Goal: Information Seeking & Learning: Learn about a topic

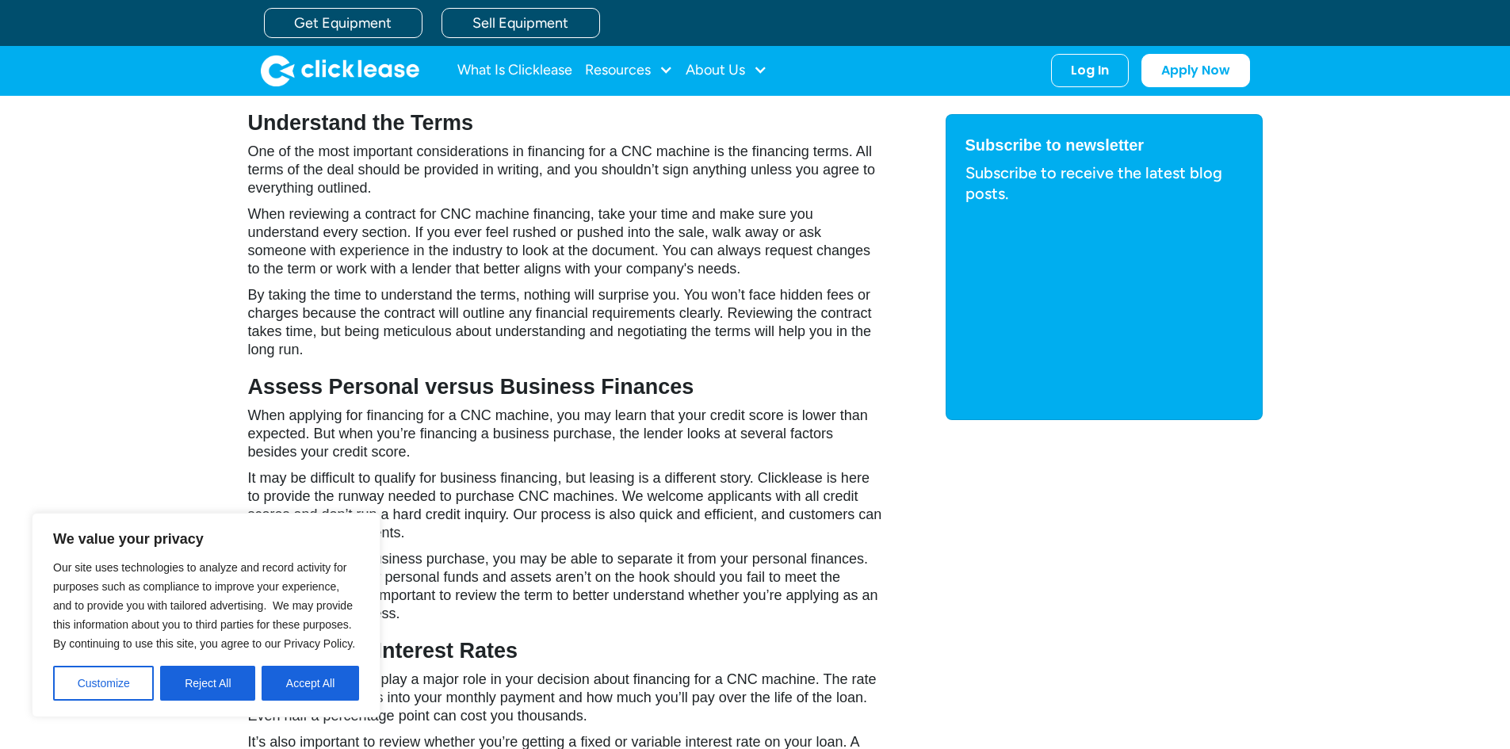
drag, startPoint x: 198, startPoint y: 686, endPoint x: 205, endPoint y: 676, distance: 11.4
click at [199, 682] on button "Reject All" at bounding box center [207, 683] width 95 height 35
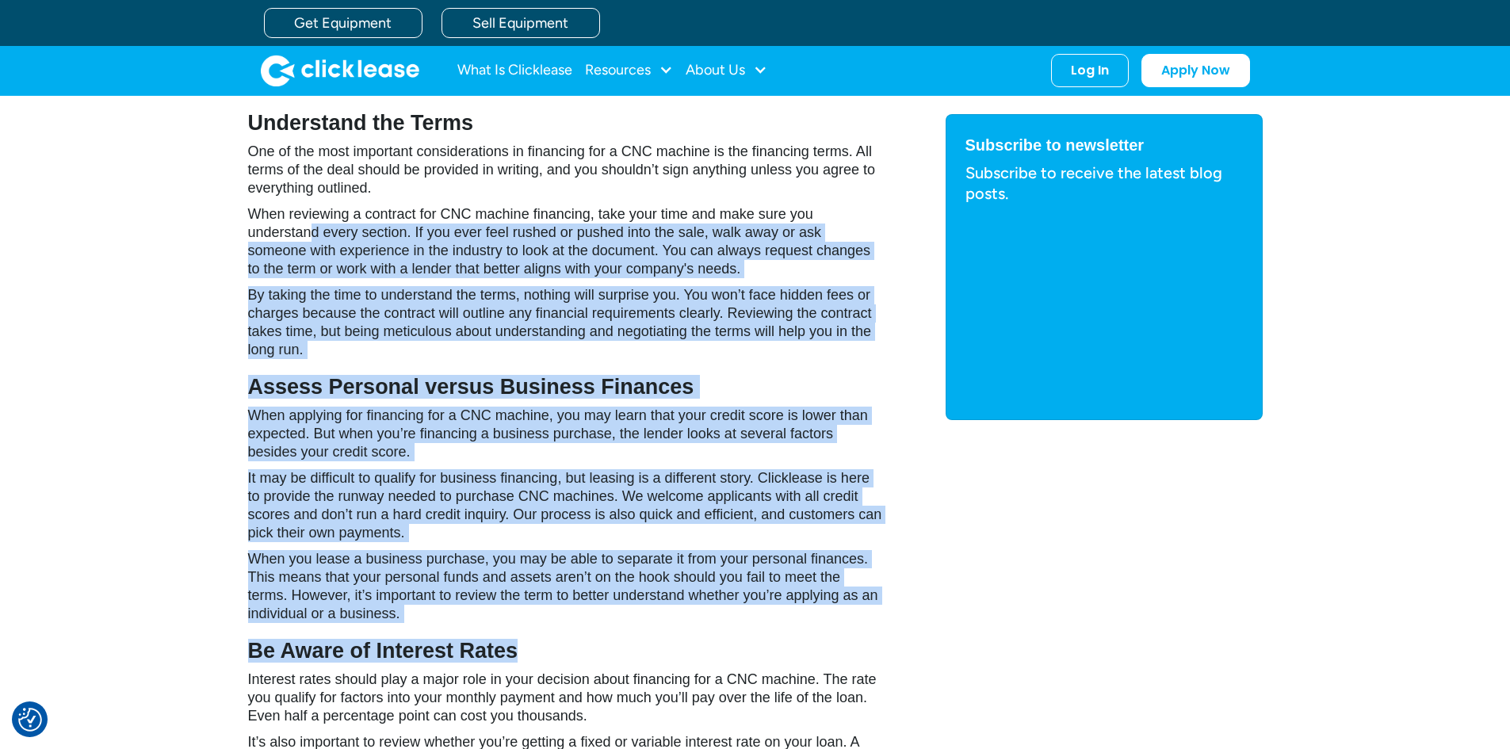
drag, startPoint x: 312, startPoint y: 225, endPoint x: 832, endPoint y: 659, distance: 676.4
drag, startPoint x: 552, startPoint y: 606, endPoint x: 299, endPoint y: 270, distance: 421.1
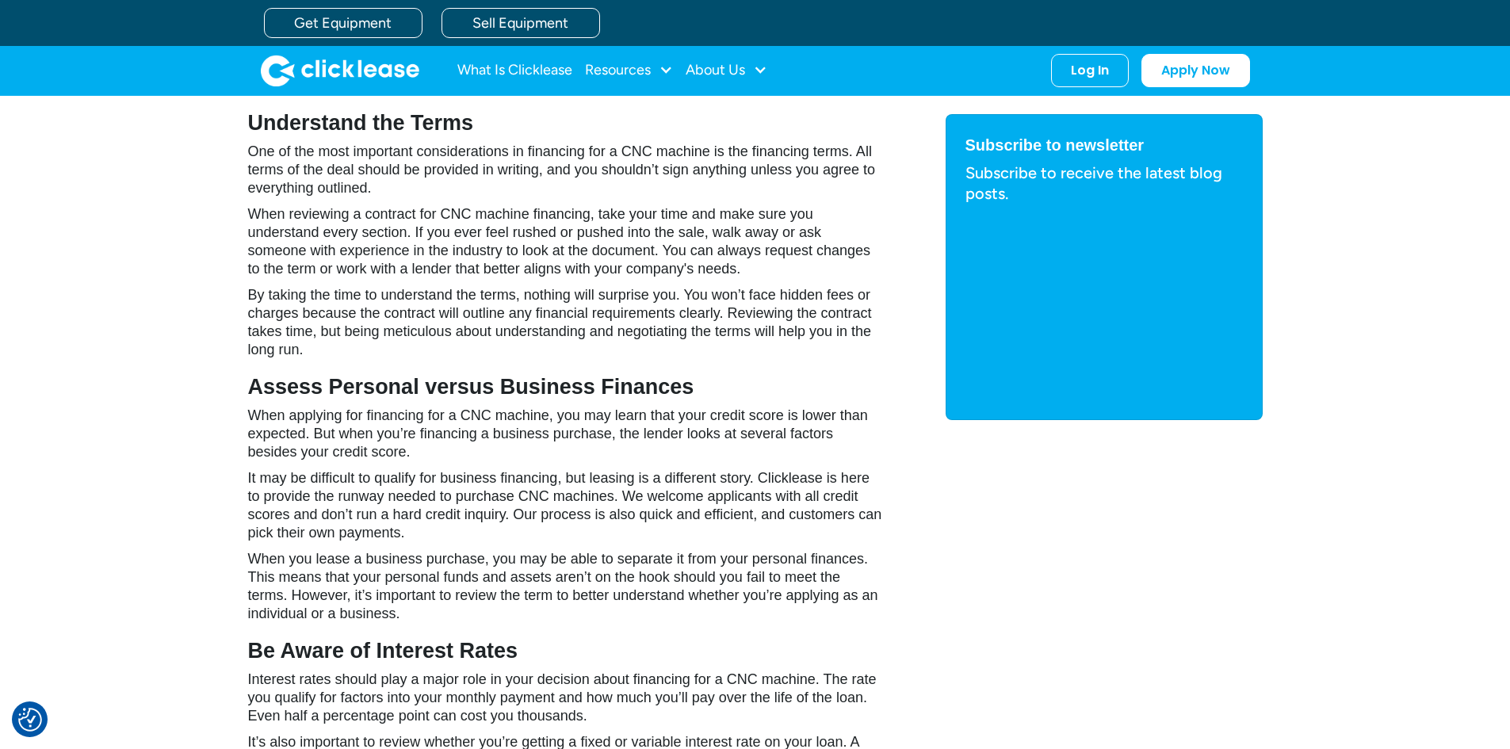
click at [762, 644] on h3 "Be Aware of Interest Rates" at bounding box center [565, 651] width 634 height 24
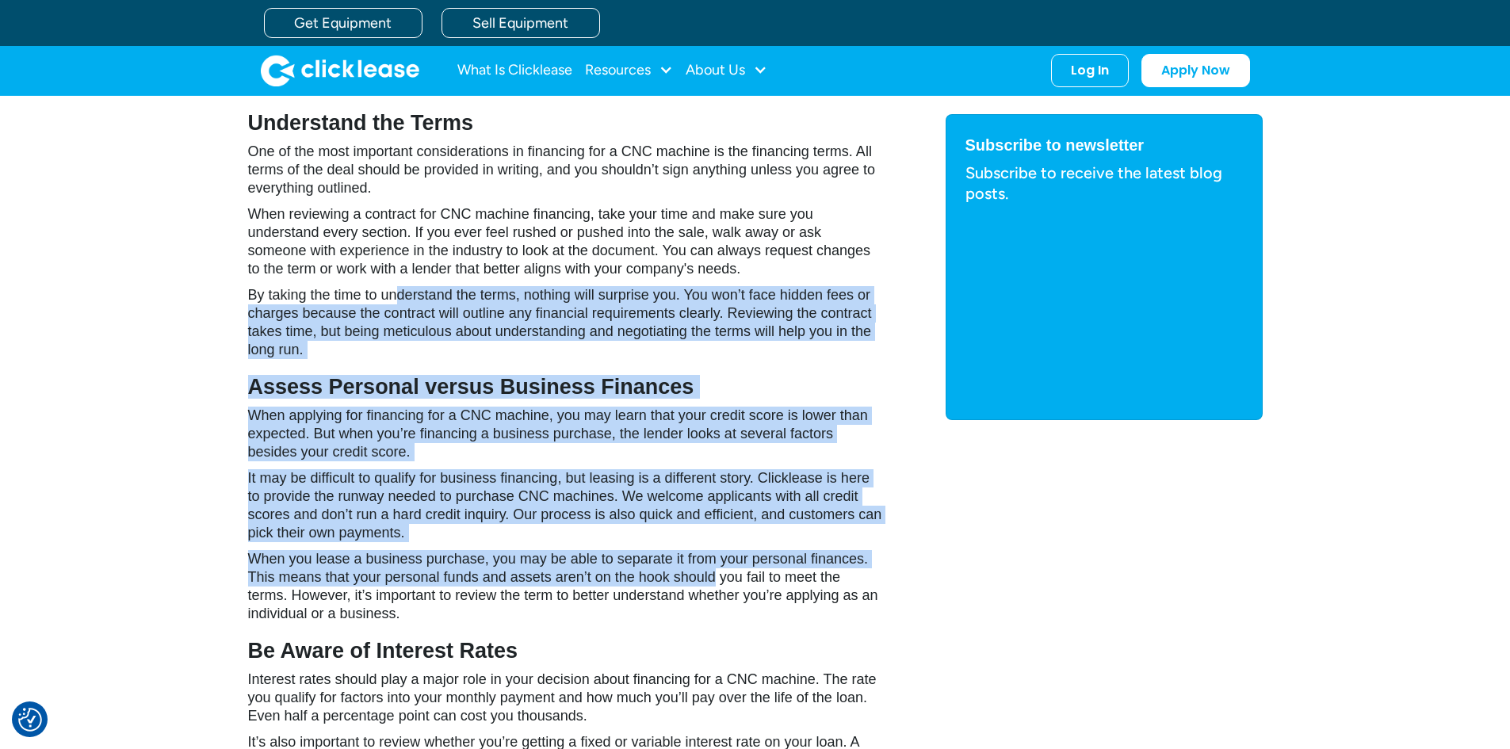
drag, startPoint x: 396, startPoint y: 280, endPoint x: 717, endPoint y: 585, distance: 442.4
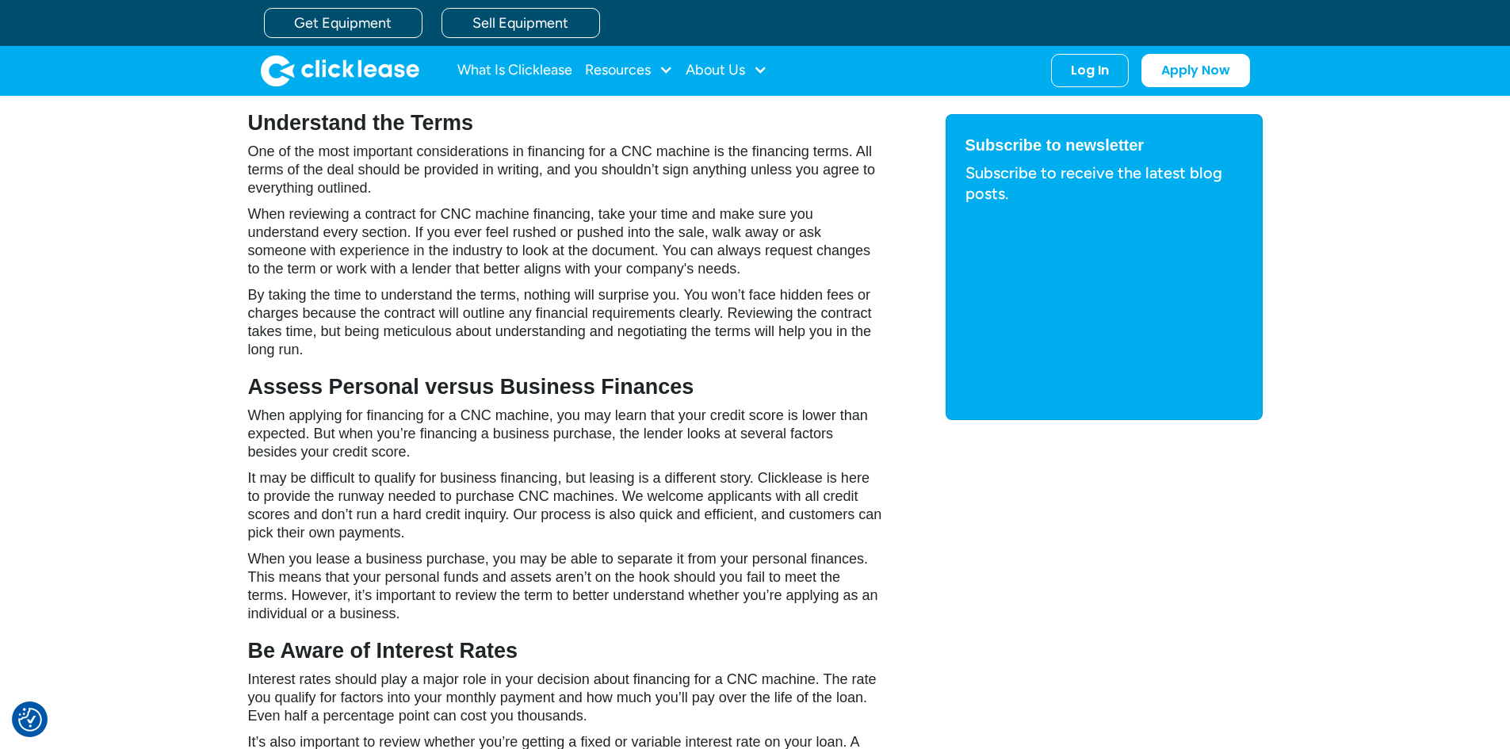
click at [739, 648] on h3 "Be Aware of Interest Rates" at bounding box center [565, 651] width 634 height 24
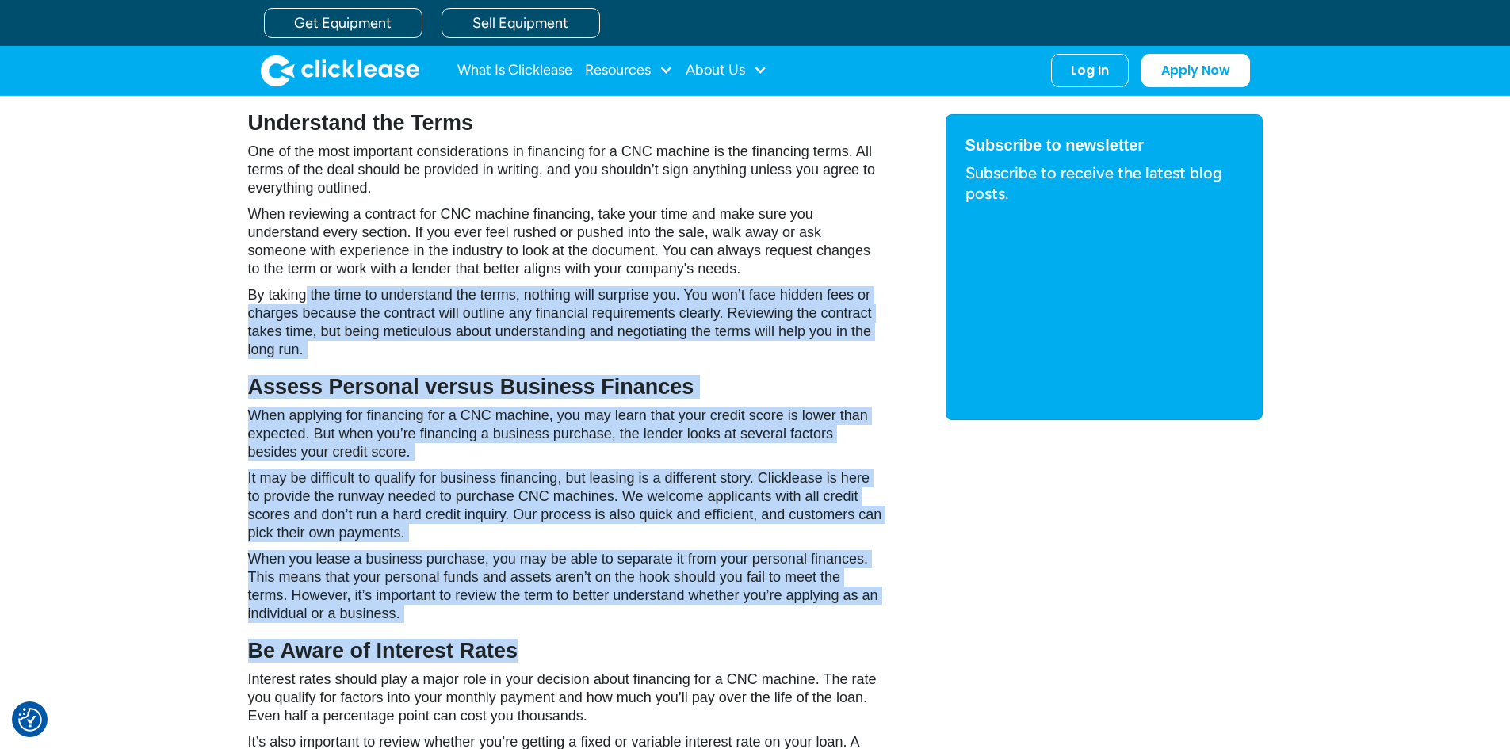
drag, startPoint x: 629, startPoint y: 610, endPoint x: 300, endPoint y: 291, distance: 457.4
click at [609, 577] on p "When you lease a business purchase, you may be able to separate it from your pe…" at bounding box center [565, 586] width 634 height 73
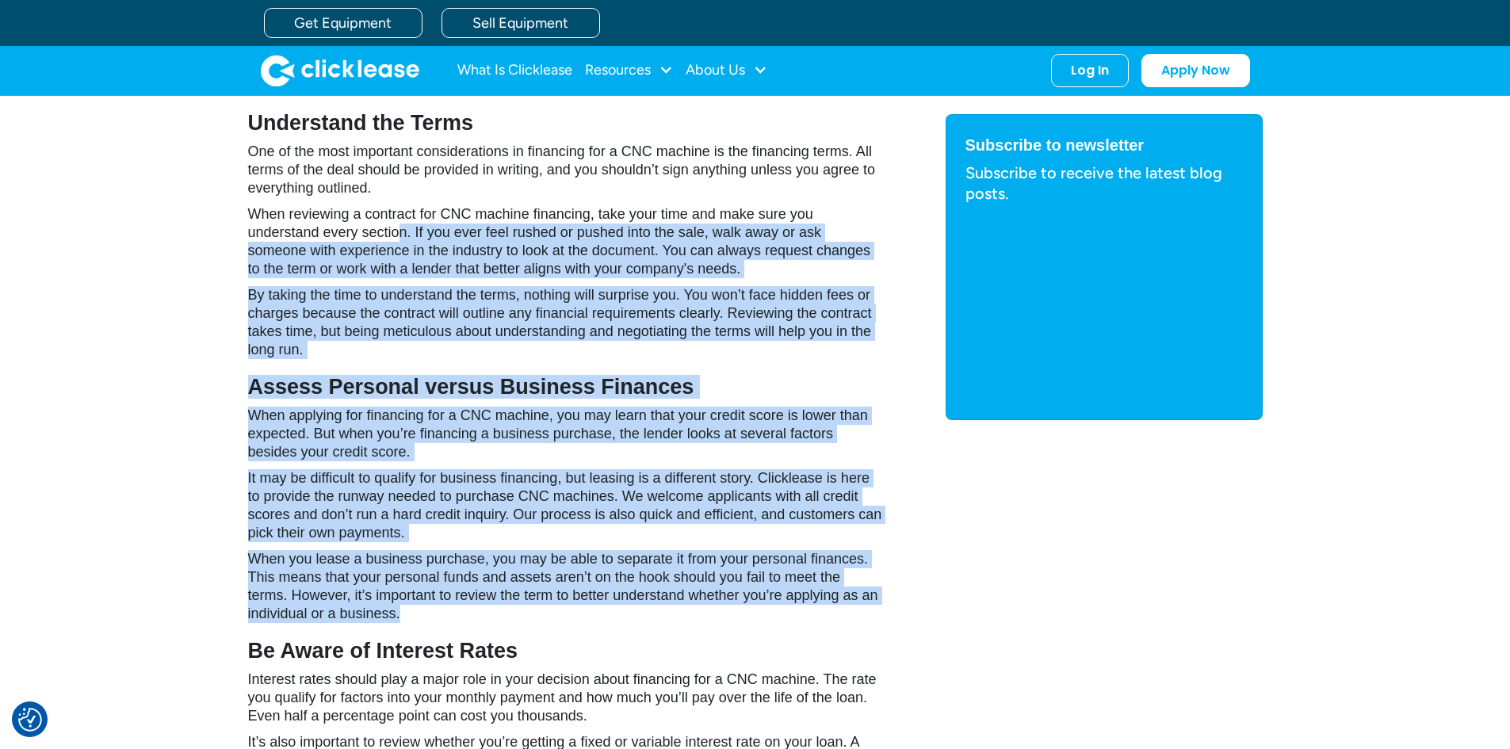
drag, startPoint x: 602, startPoint y: 620, endPoint x: 390, endPoint y: 216, distance: 455.6
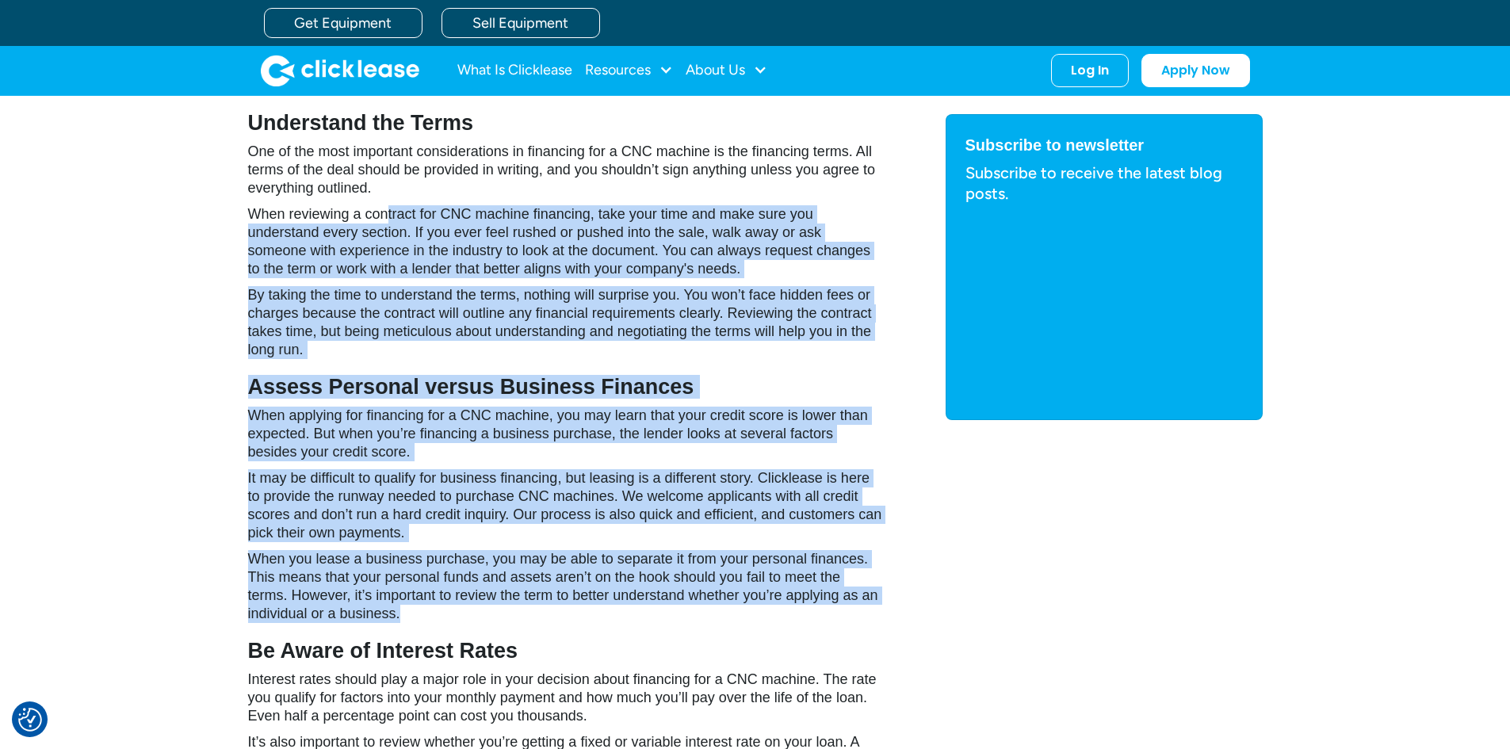
click at [654, 606] on p "When you lease a business purchase, you may be able to separate it from your pe…" at bounding box center [565, 586] width 634 height 73
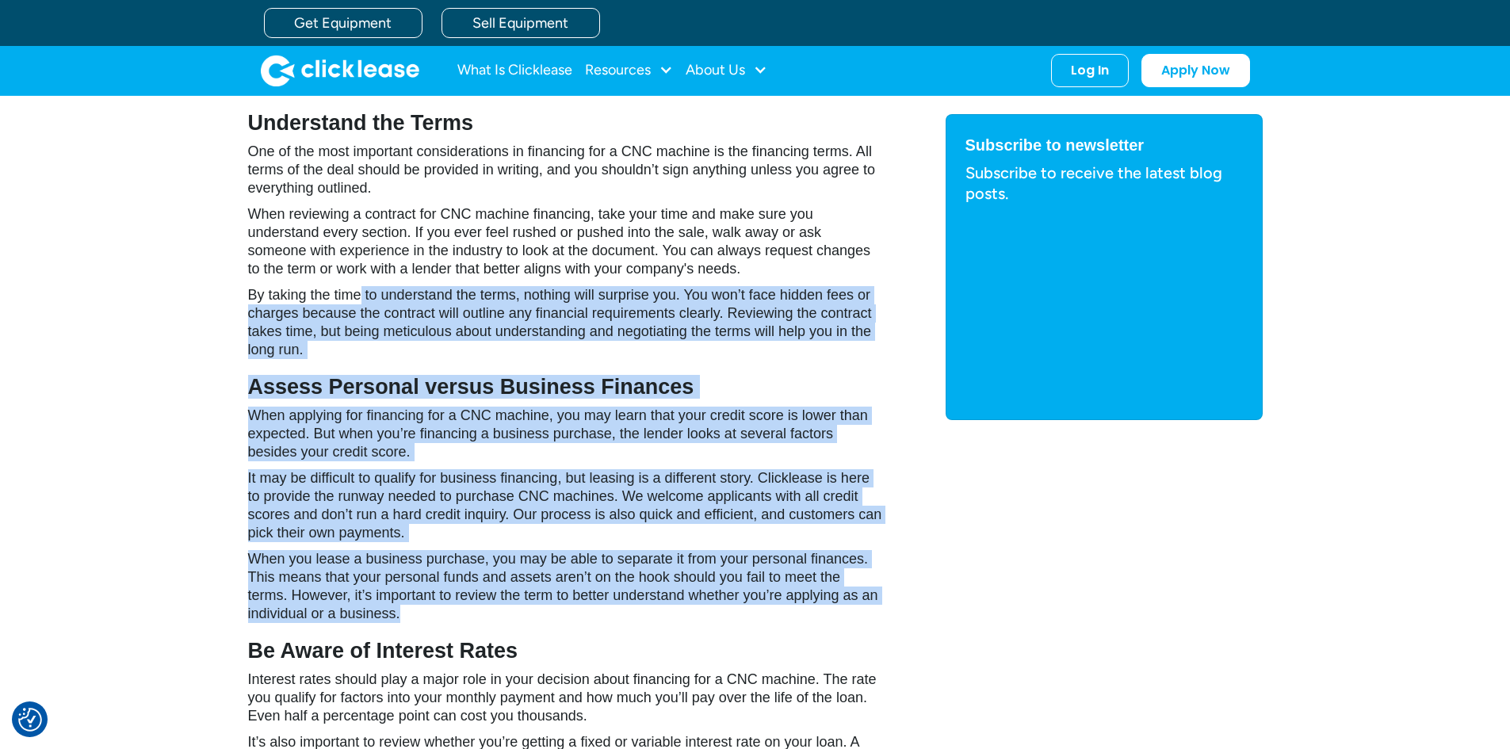
drag, startPoint x: 673, startPoint y: 618, endPoint x: 439, endPoint y: 361, distance: 347.9
click at [675, 536] on p "It may be difficult to qualify for business financing, but leasing is a differe…" at bounding box center [565, 505] width 634 height 73
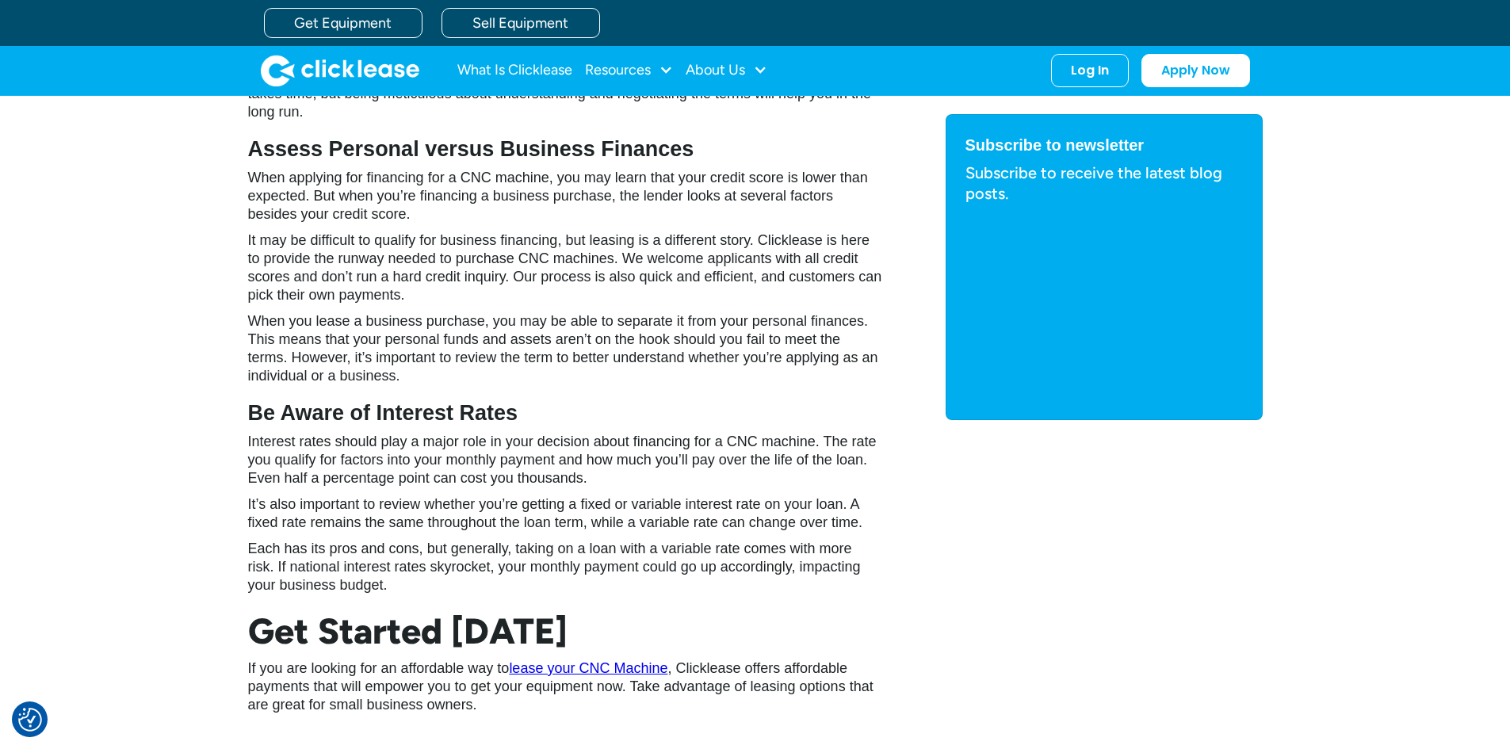
click at [610, 520] on p "It’s also important to review whether you’re getting a fixed or variable intere…" at bounding box center [565, 513] width 634 height 36
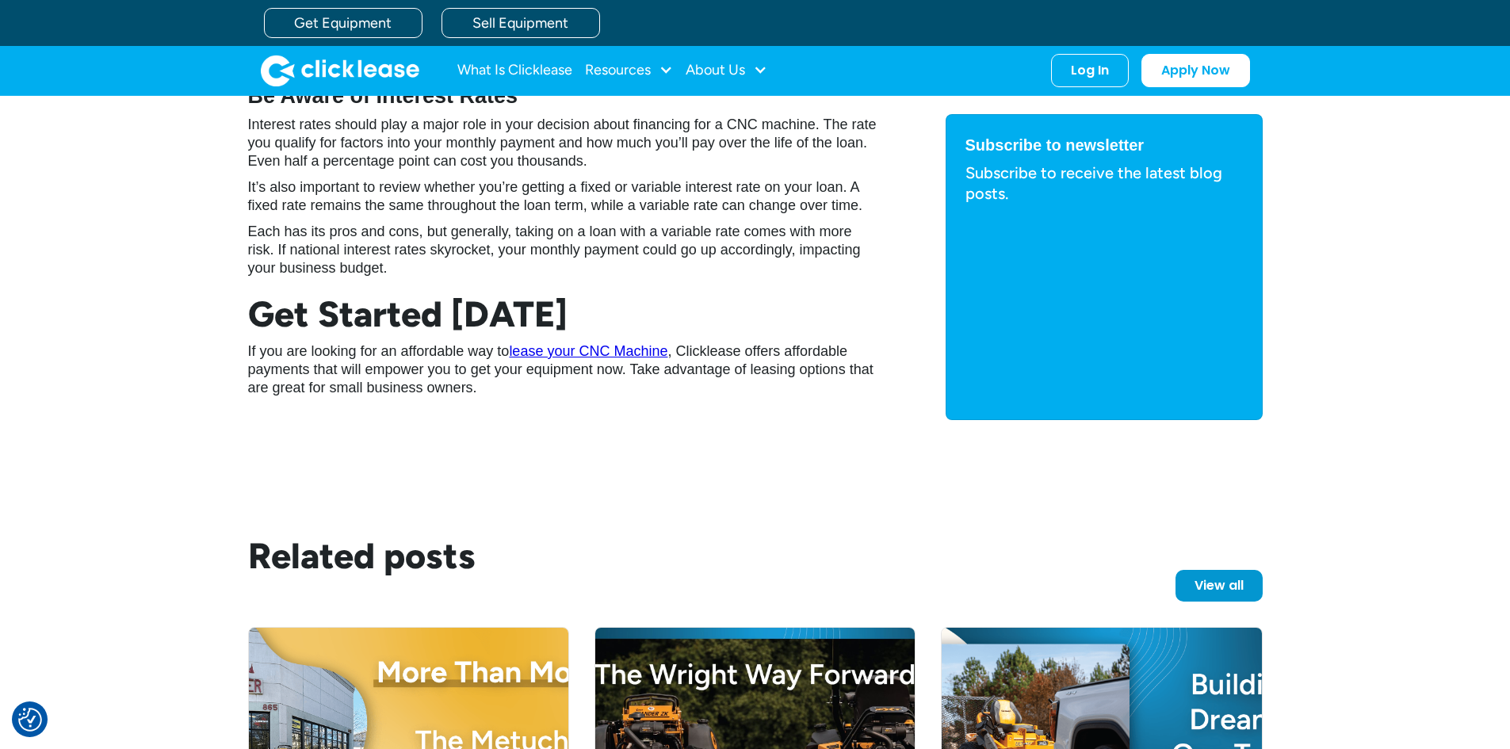
click at [590, 351] on link "lease your CNC Machine" at bounding box center [588, 351] width 159 height 16
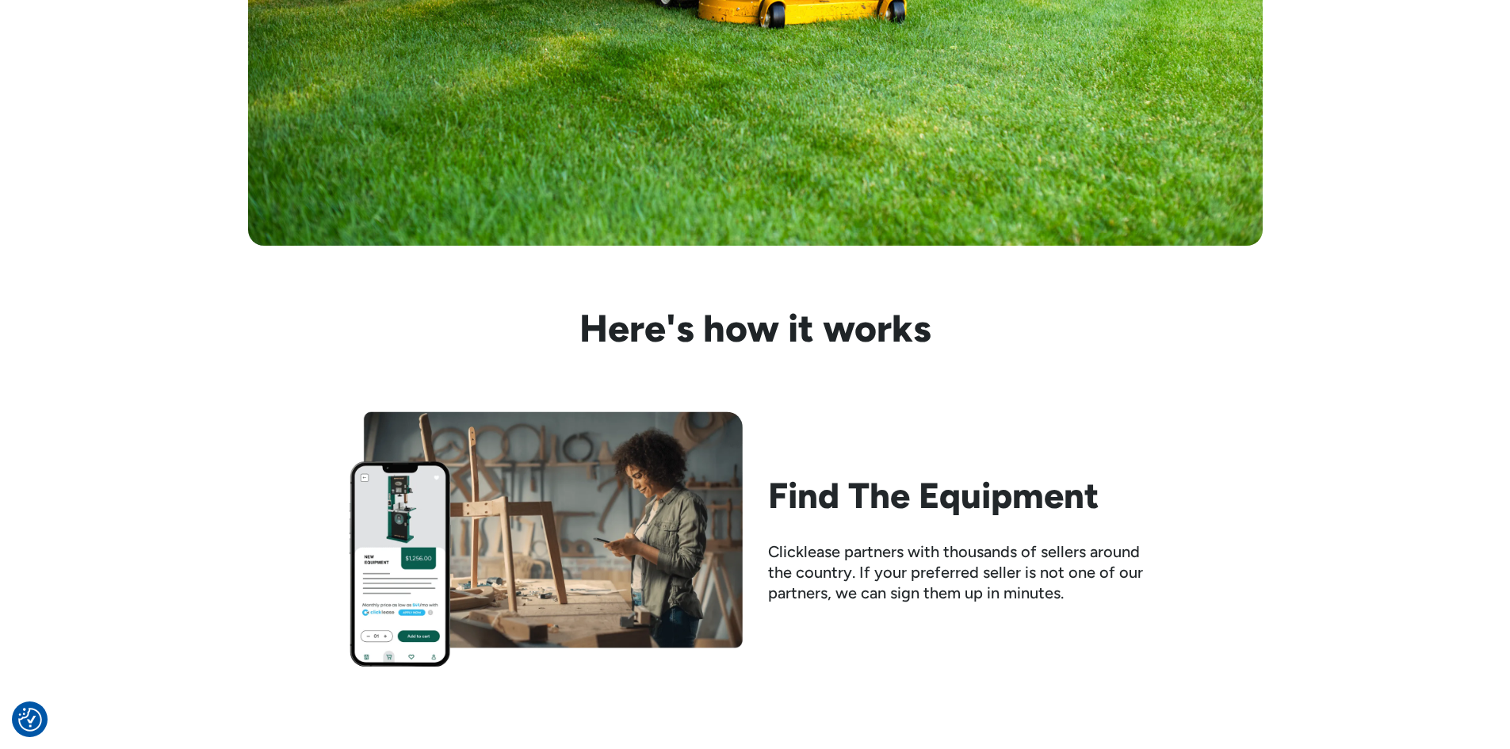
scroll to position [1427, 0]
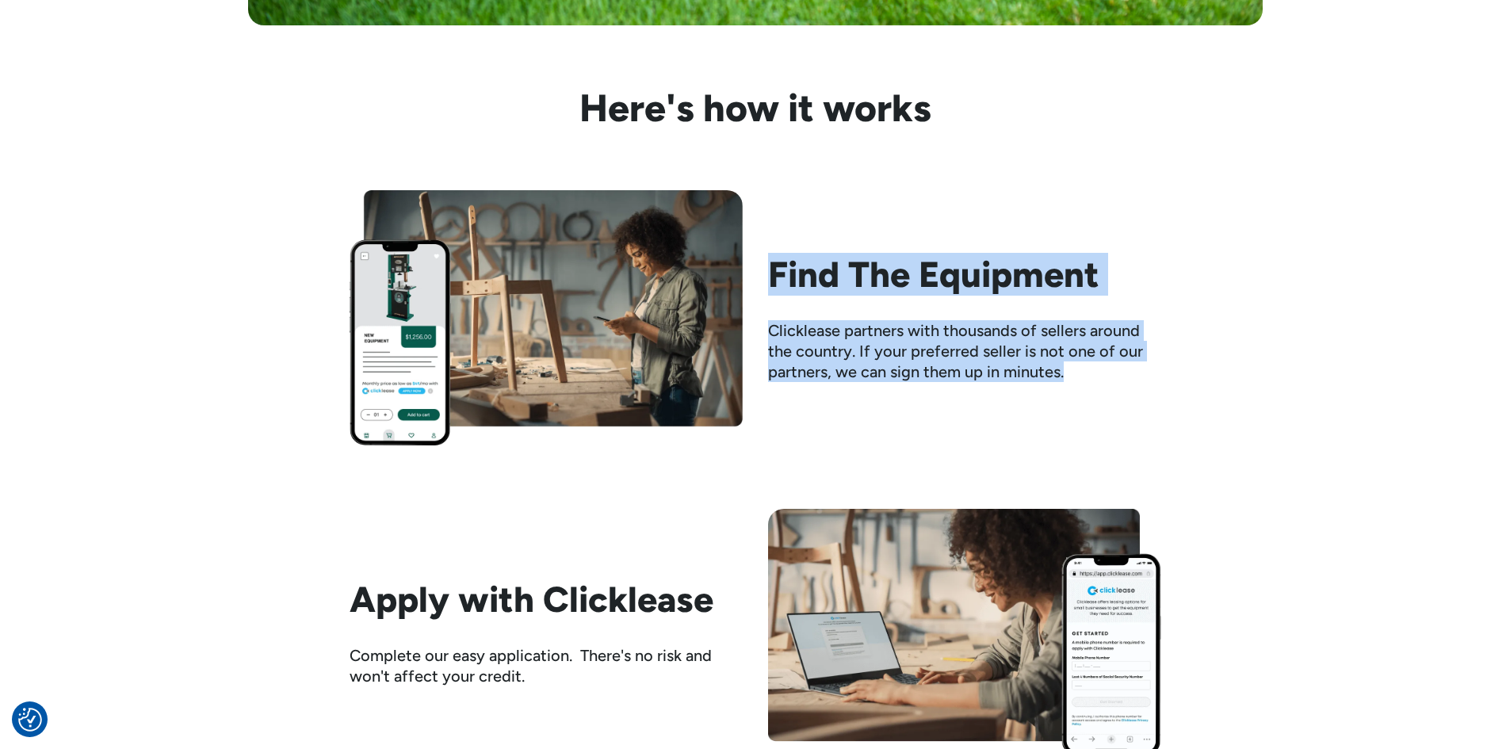
drag, startPoint x: 770, startPoint y: 262, endPoint x: 1147, endPoint y: 371, distance: 392.9
click at [1149, 371] on div "Find The Equipment Clicklease partners with thousands of sellers around the cou…" at bounding box center [964, 318] width 393 height 128
click at [1088, 369] on div "Clicklease partners with thousands of sellers around the country. If your prefe…" at bounding box center [964, 351] width 393 height 62
drag, startPoint x: 1046, startPoint y: 361, endPoint x: 811, endPoint y: 229, distance: 270.1
click at [791, 222] on div "Find The Equipment Clicklease partners with thousands of sellers around the cou…" at bounding box center [756, 317] width 812 height 255
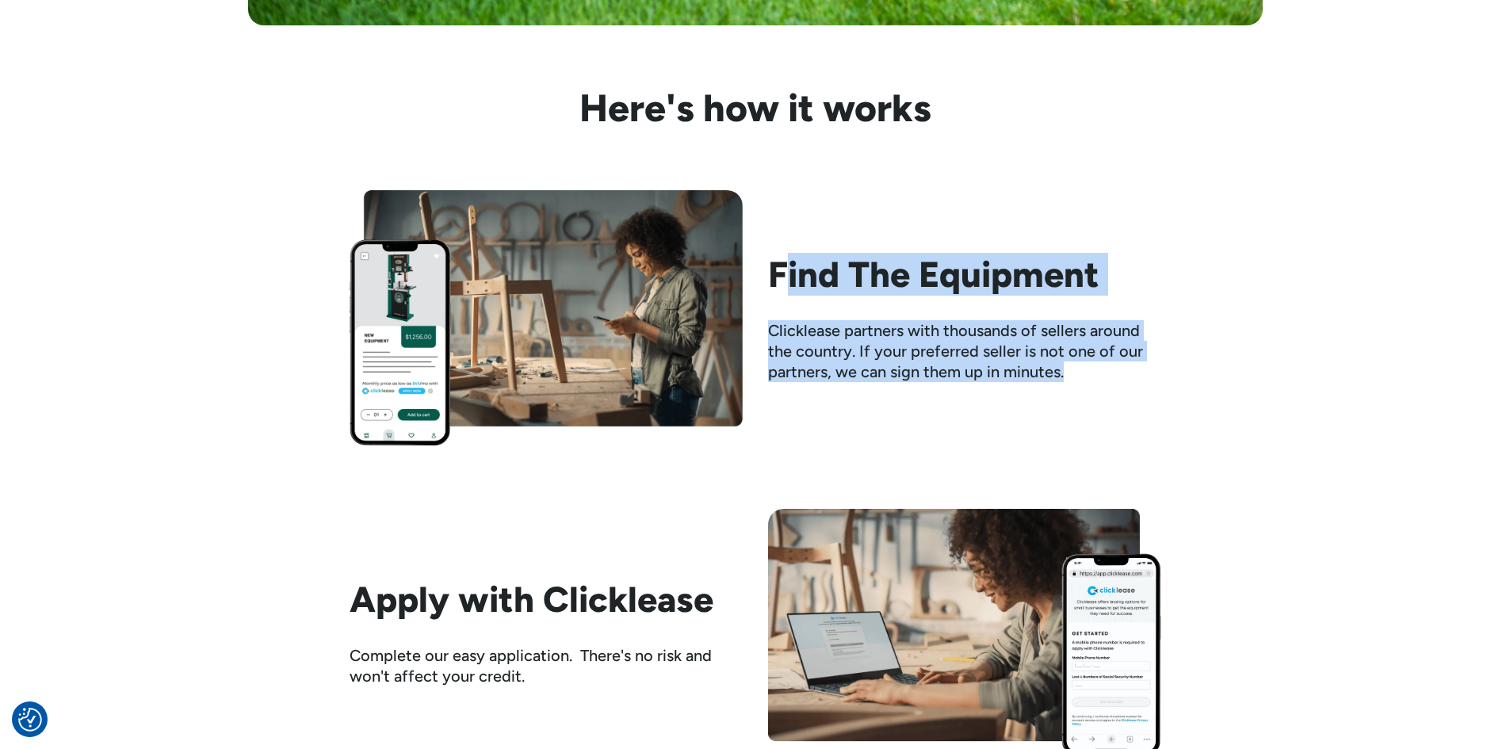
drag, startPoint x: 1084, startPoint y: 381, endPoint x: 737, endPoint y: 241, distance: 373.7
click at [737, 241] on div "Find The Equipment Clicklease partners with thousands of sellers around the cou…" at bounding box center [756, 317] width 812 height 255
click at [1112, 386] on div "Find The Equipment Clicklease partners with thousands of sellers around the cou…" at bounding box center [756, 317] width 812 height 255
click at [1096, 384] on div "Find The Equipment Clicklease partners with thousands of sellers around the cou…" at bounding box center [756, 317] width 812 height 255
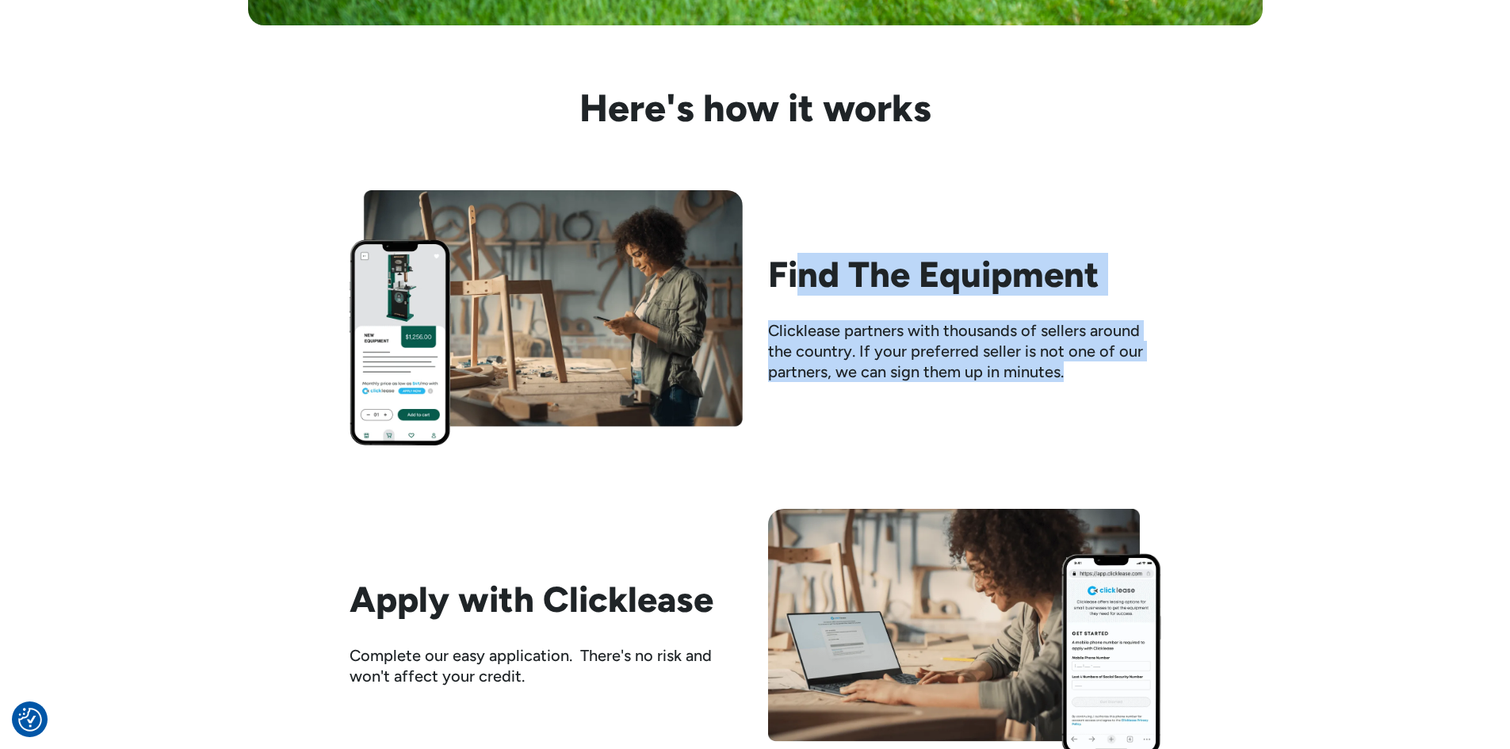
drag, startPoint x: 1075, startPoint y: 371, endPoint x: 788, endPoint y: 239, distance: 315.7
click at [788, 243] on div "Find The Equipment Clicklease partners with thousands of sellers around the cou…" at bounding box center [756, 317] width 812 height 255
click at [1050, 367] on div "Clicklease partners with thousands of sellers around the country. If your prefe…" at bounding box center [964, 351] width 393 height 62
click at [952, 316] on div "Find The Equipment Clicklease partners with thousands of sellers around the cou…" at bounding box center [964, 318] width 393 height 128
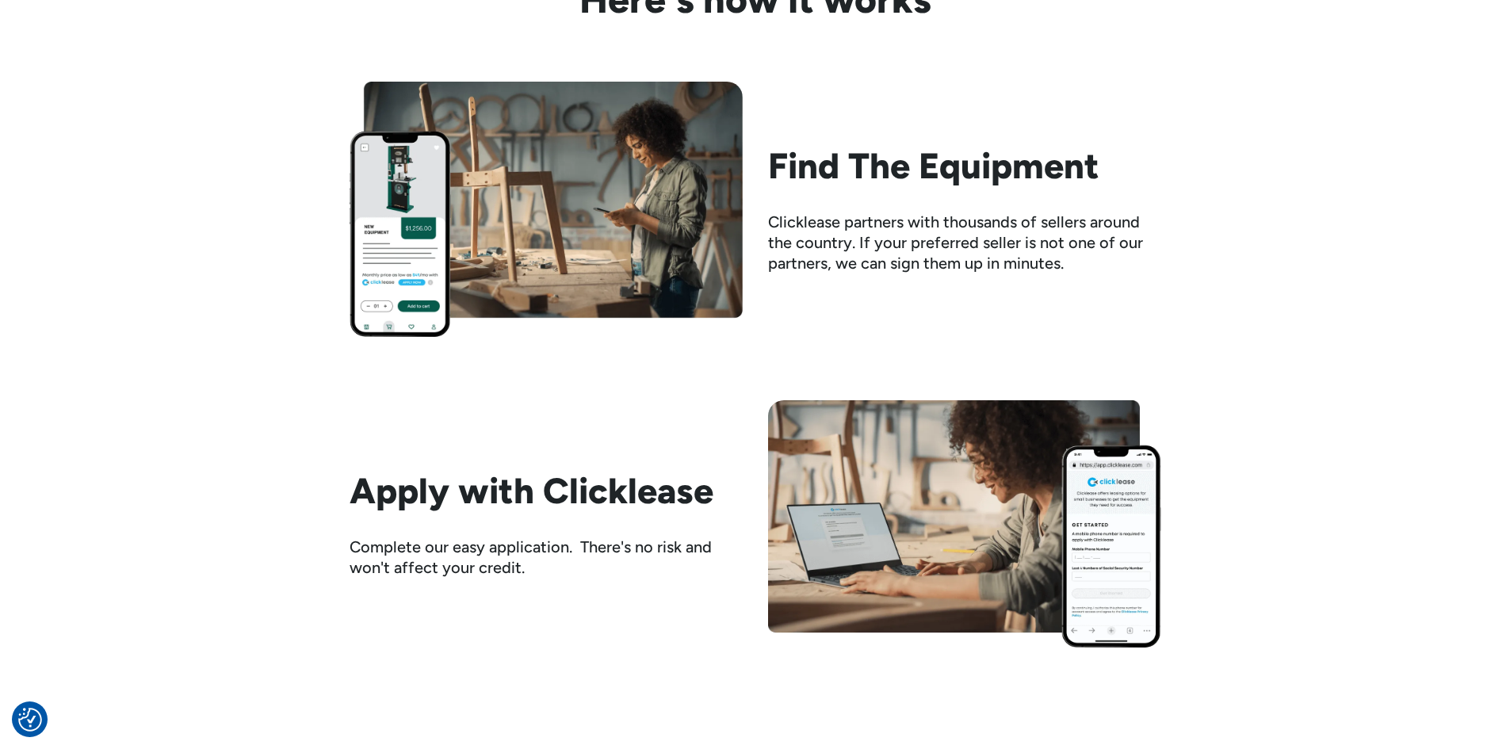
scroll to position [1744, 0]
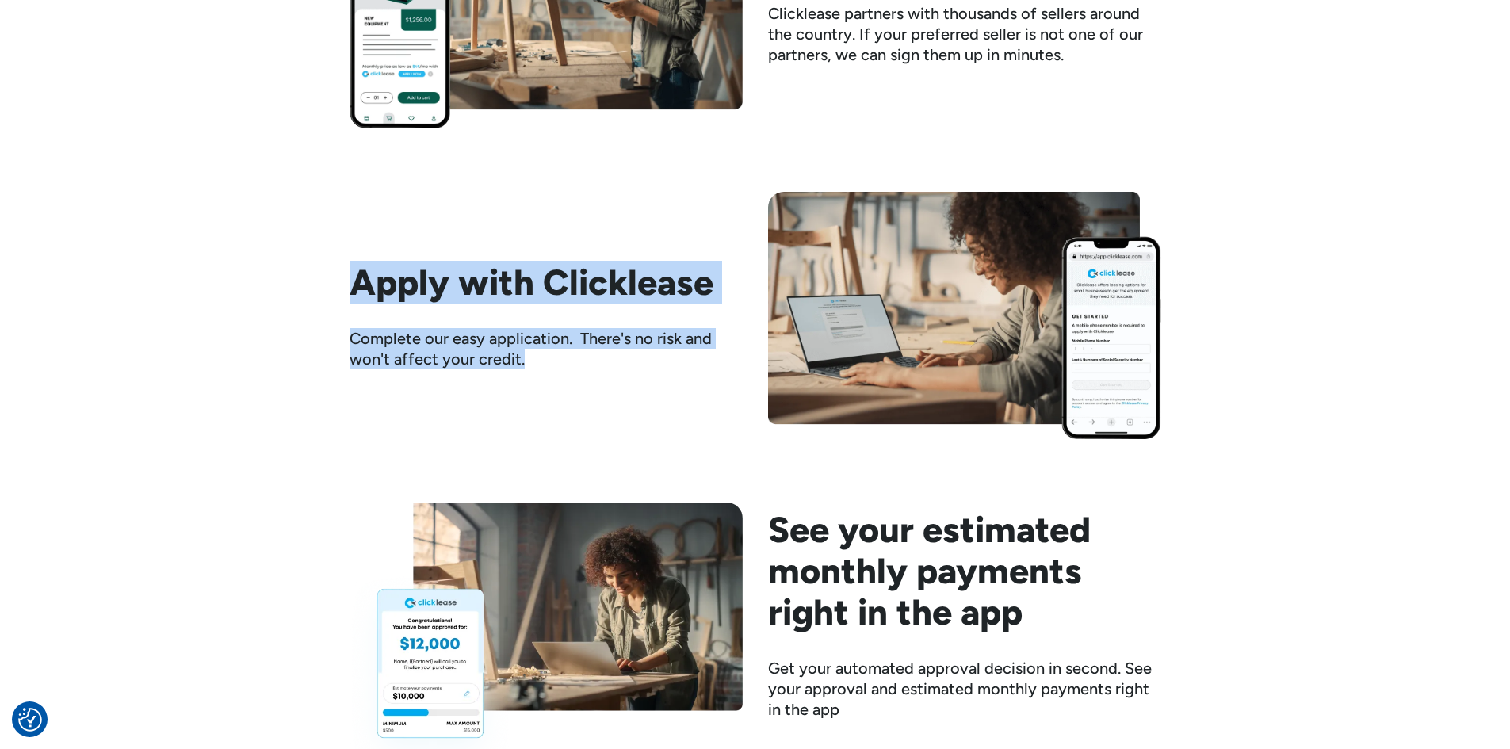
drag, startPoint x: 532, startPoint y: 354, endPoint x: 327, endPoint y: 221, distance: 244.3
click at [327, 221] on div "Here's how it works Find The Equipment Clicklease partners with thousands of se…" at bounding box center [755, 559] width 1510 height 1575
click at [637, 402] on div "Apply with Clicklease Complete our easy application. There's no risk and won't …" at bounding box center [756, 315] width 812 height 247
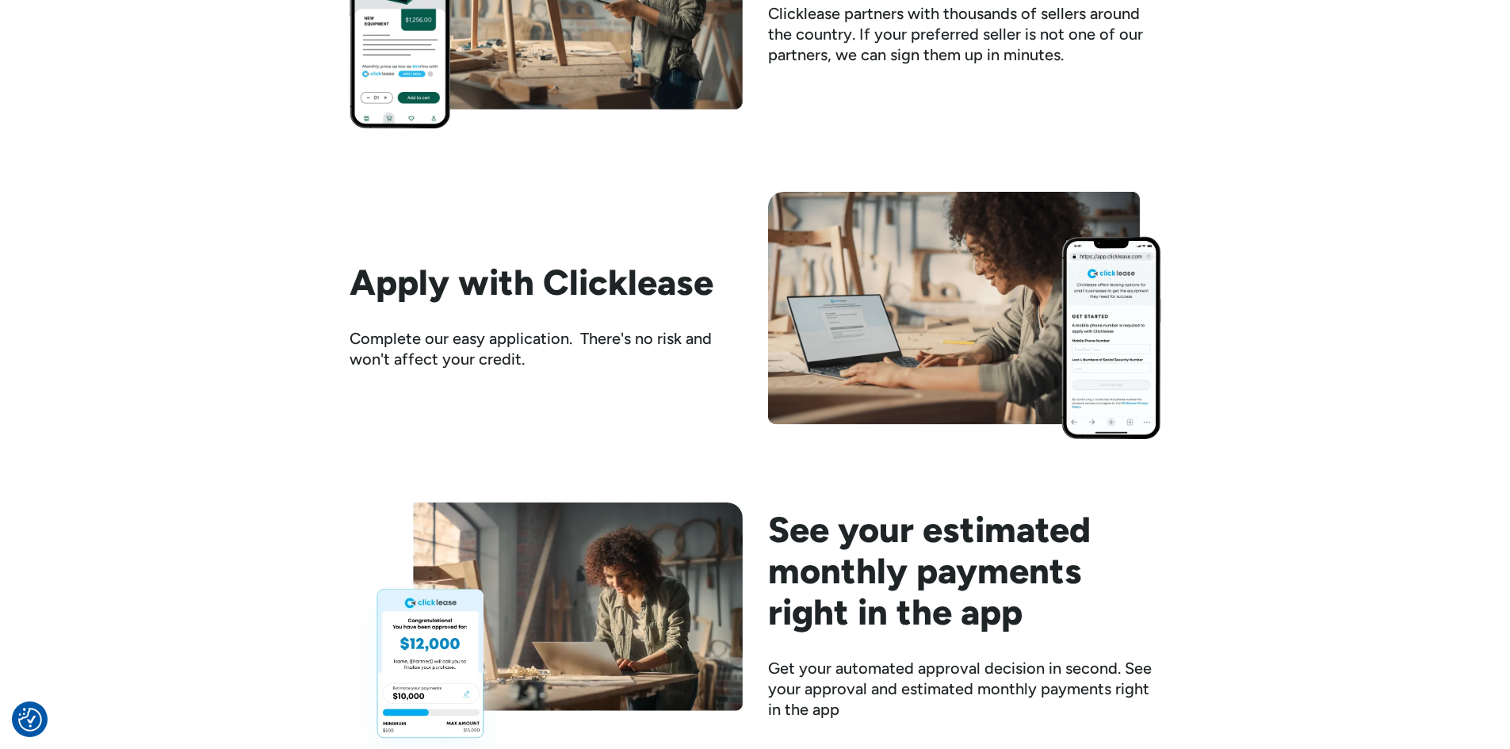
scroll to position [1982, 0]
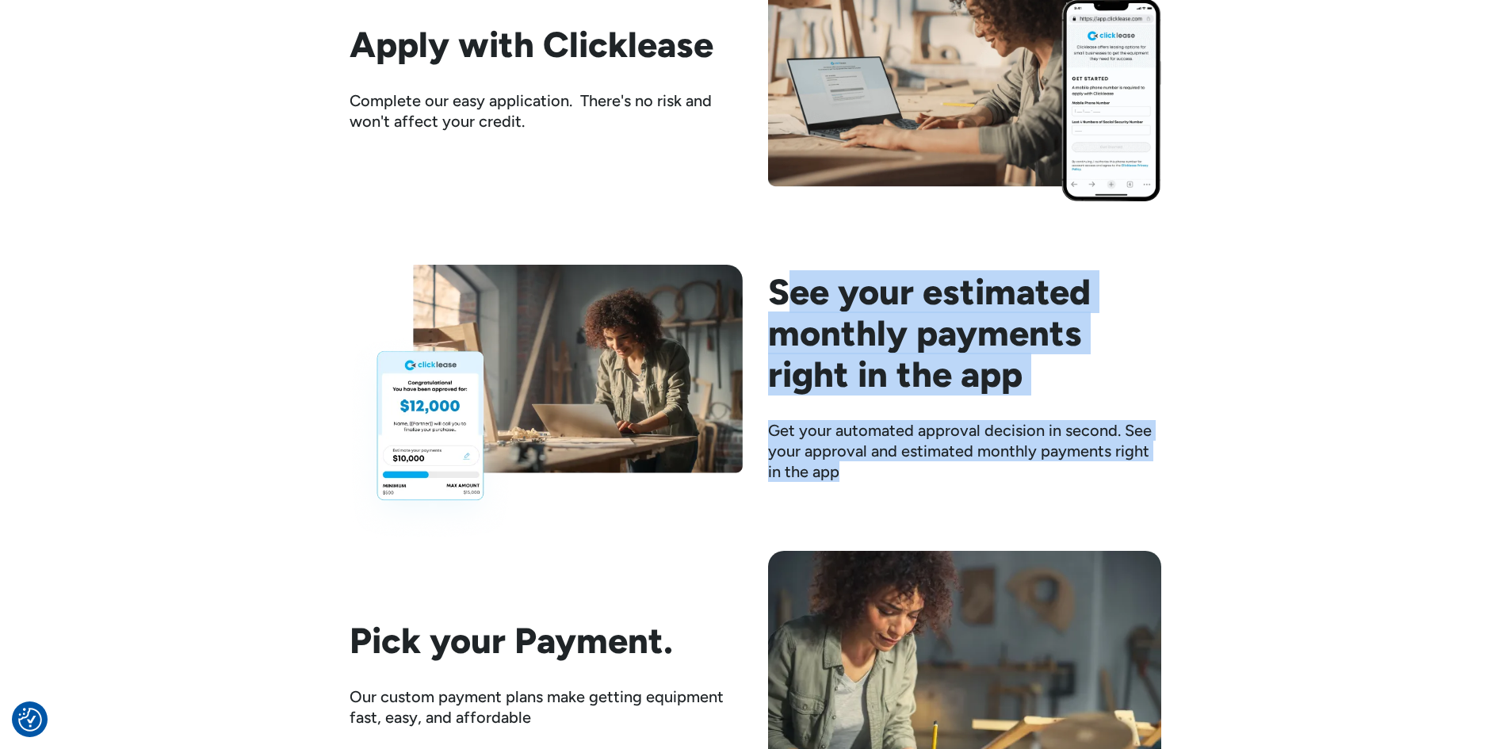
drag, startPoint x: 803, startPoint y: 281, endPoint x: 1096, endPoint y: 504, distance: 368.3
click at [1096, 504] on div "Find The Equipment Clicklease partners with thousands of sellers around the cou…" at bounding box center [756, 372] width 812 height 1474
click at [978, 484] on div "See your estimated monthly payments right in the app Get your automated approva…" at bounding box center [756, 377] width 812 height 224
drag, startPoint x: 912, startPoint y: 476, endPoint x: 759, endPoint y: 309, distance: 226.1
click at [726, 241] on div "Find The Equipment Clicklease partners with thousands of sellers around the cou…" at bounding box center [756, 372] width 812 height 1474
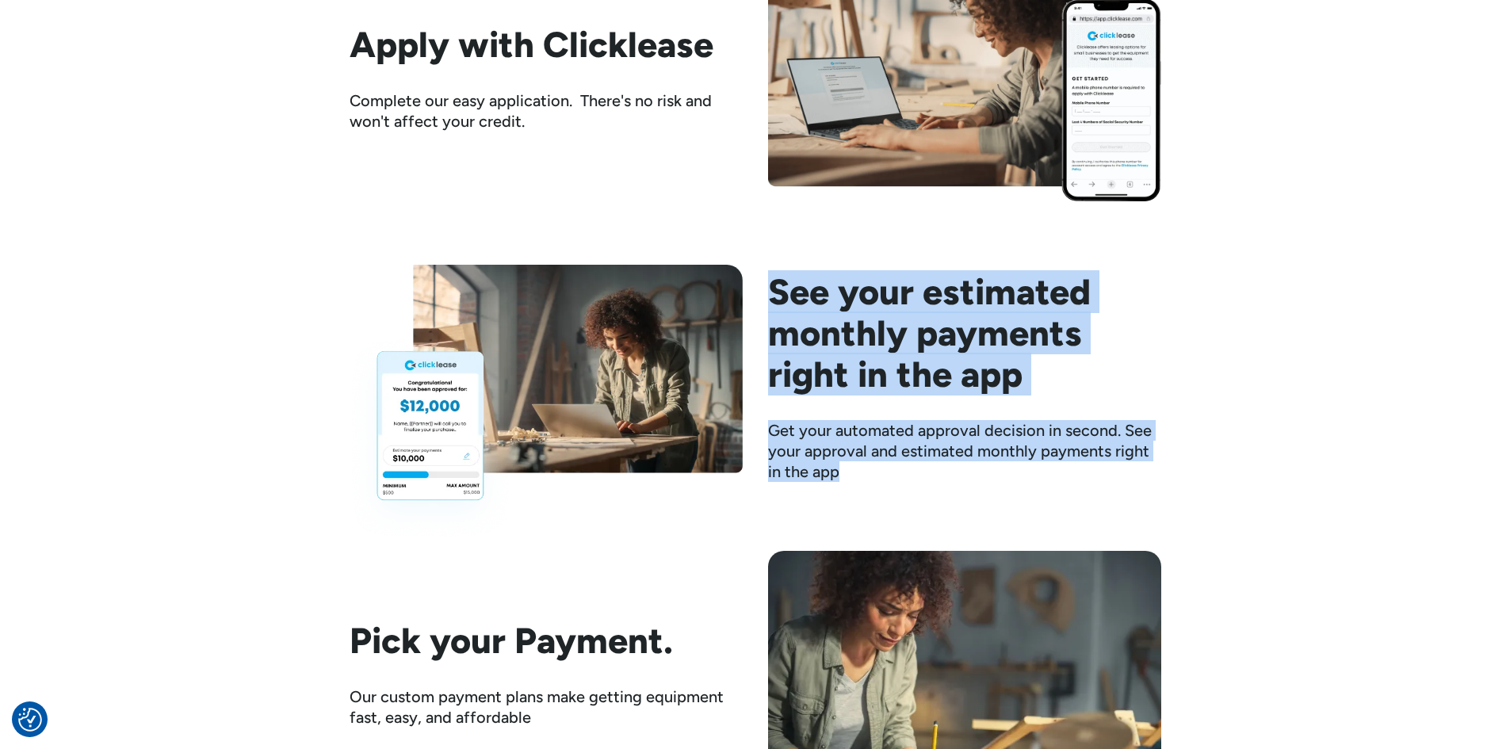
click at [931, 493] on div "Find The Equipment Clicklease partners with thousands of sellers around the cou…" at bounding box center [756, 372] width 812 height 1474
drag, startPoint x: 933, startPoint y: 476, endPoint x: 755, endPoint y: 273, distance: 270.2
click at [759, 279] on div "See your estimated monthly payments right in the app Get your automated approva…" at bounding box center [756, 377] width 812 height 224
click at [907, 468] on div "Get your automated approval decision in second. See your approval and estimated…" at bounding box center [964, 451] width 393 height 62
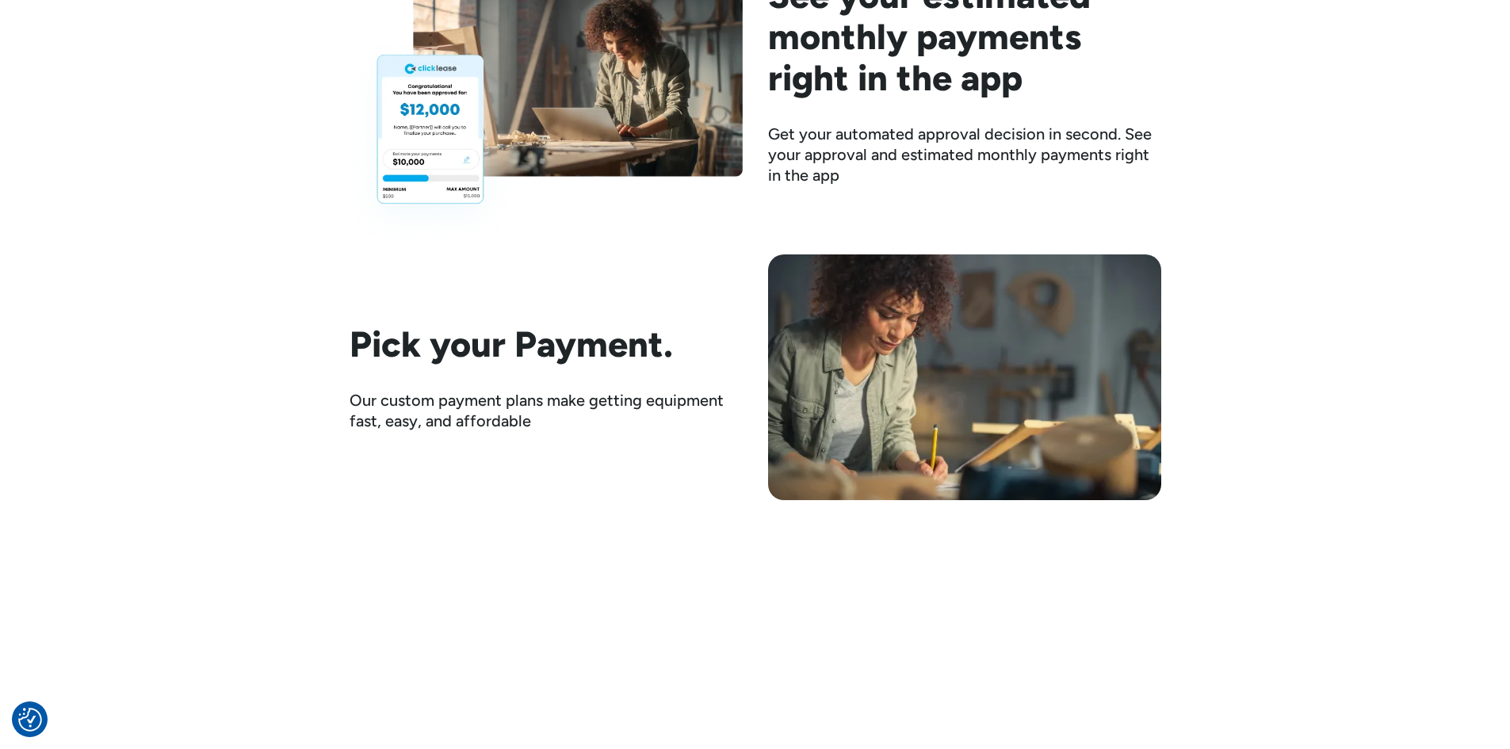
scroll to position [2299, 0]
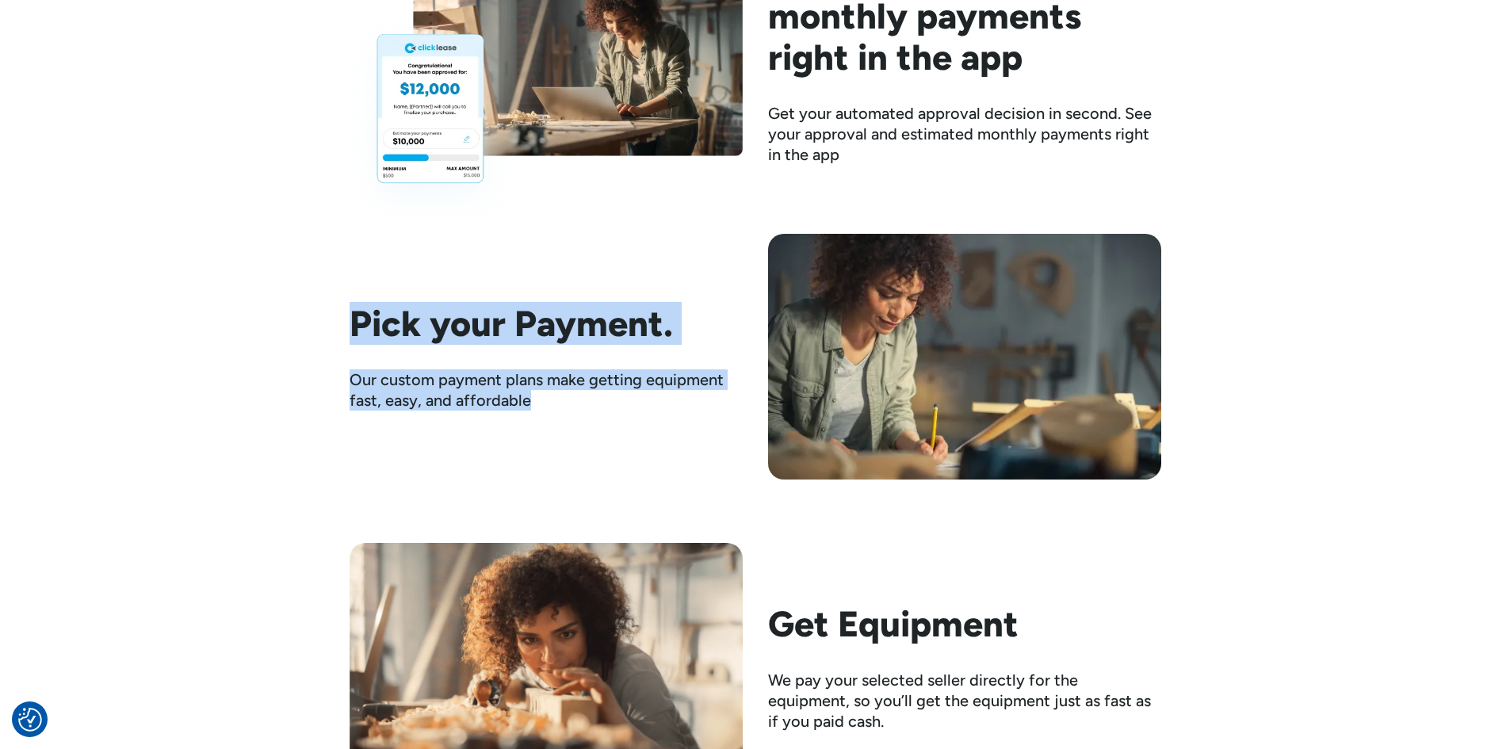
drag, startPoint x: 495, startPoint y: 398, endPoint x: 264, endPoint y: 277, distance: 260.9
click at [264, 278] on div "Here's how it works Find The Equipment Clicklease partners with thousands of se…" at bounding box center [755, 4] width 1510 height 1575
click at [575, 373] on div "Our custom payment plans make getting equipment fast, easy, and affordable" at bounding box center [546, 389] width 393 height 41
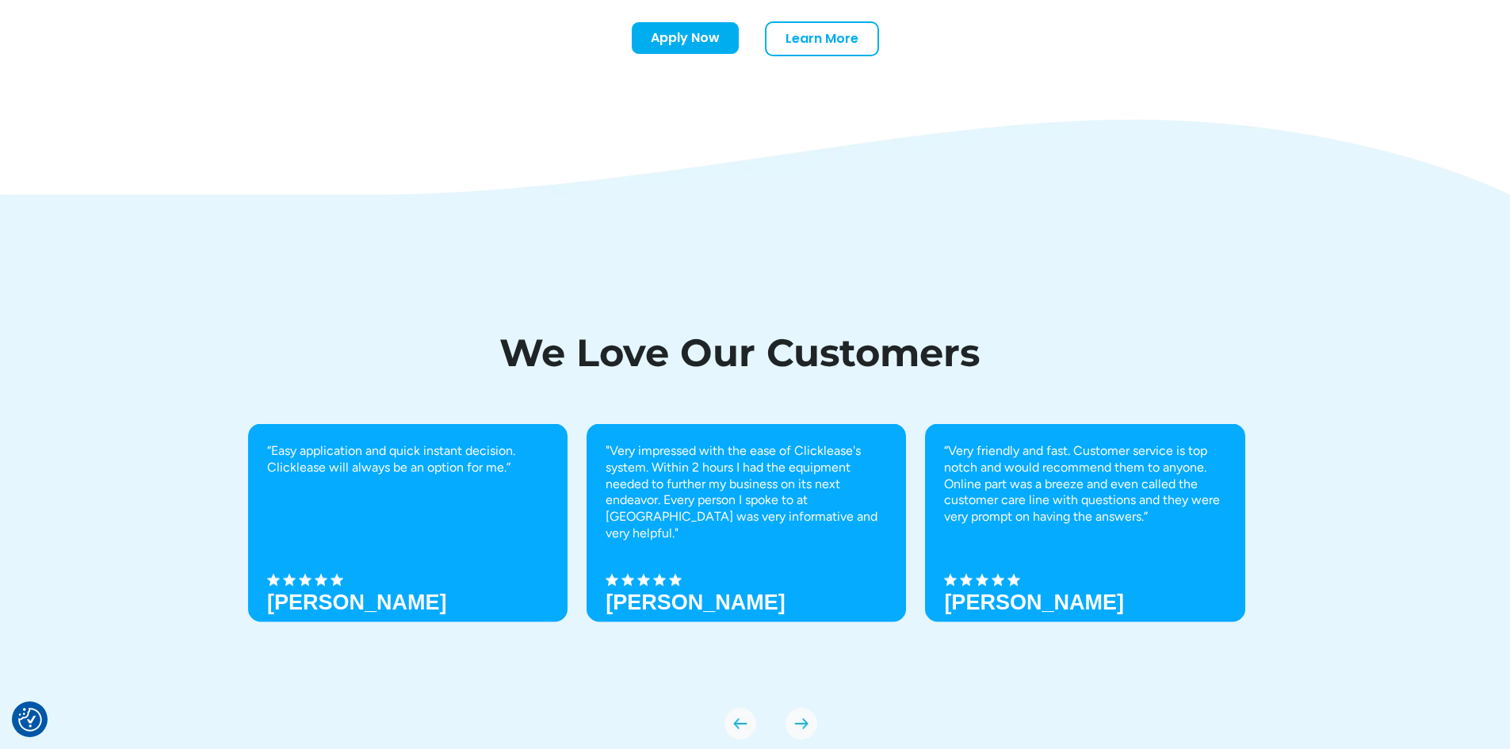
scroll to position [5390, 0]
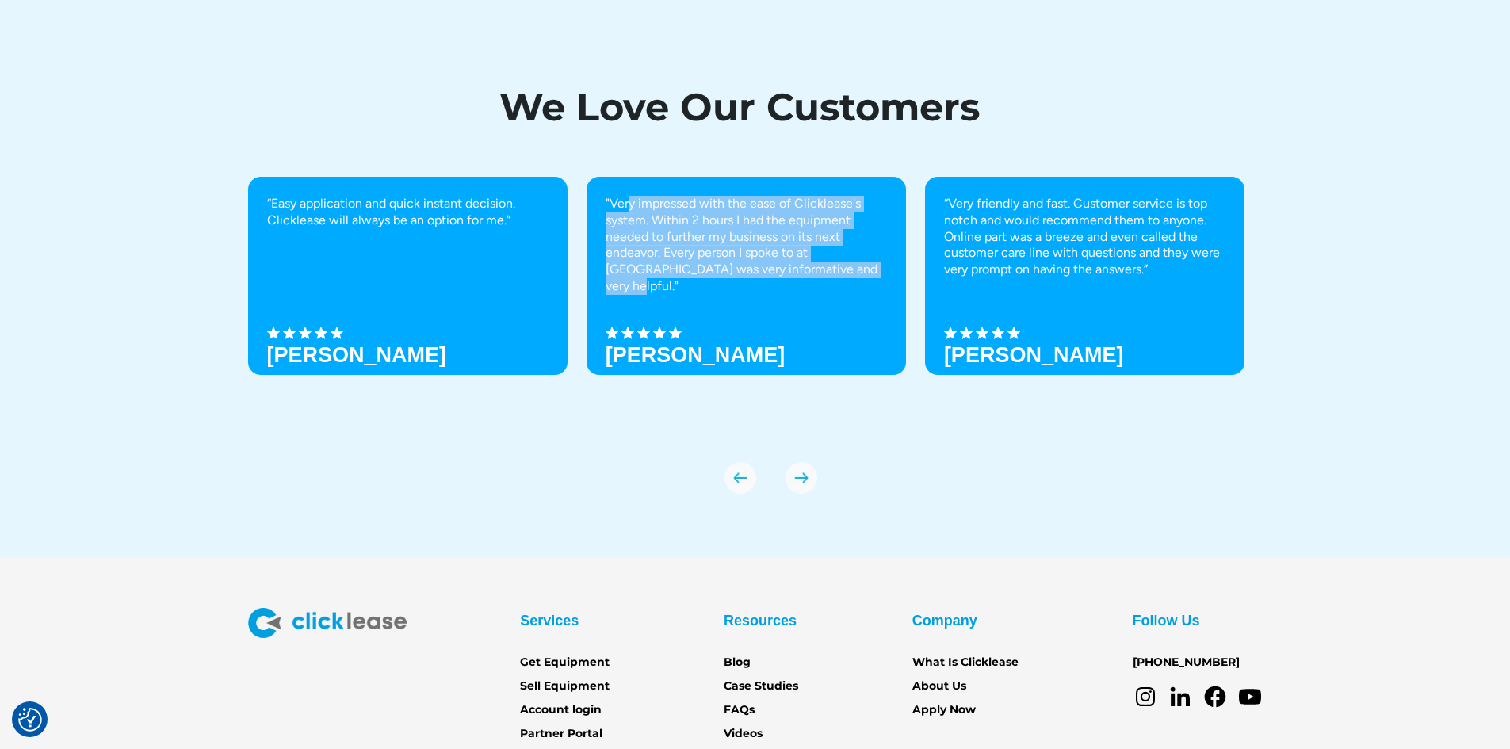
drag, startPoint x: 630, startPoint y: 202, endPoint x: 854, endPoint y: 282, distance: 237.4
click at [854, 285] on div ""Very impressed with the ease of Clicklease's system. Within 2 hours I had the …" at bounding box center [746, 276] width 319 height 198
click at [847, 273] on p ""Very impressed with the ease of Clicklease's system. Within 2 hours I had the …" at bounding box center [746, 245] width 281 height 99
drag, startPoint x: 847, startPoint y: 270, endPoint x: 582, endPoint y: 178, distance: 280.3
click at [582, 178] on div "“Easy application and quick instant decision. Clicklease will always be an opti…" at bounding box center [755, 304] width 1015 height 254
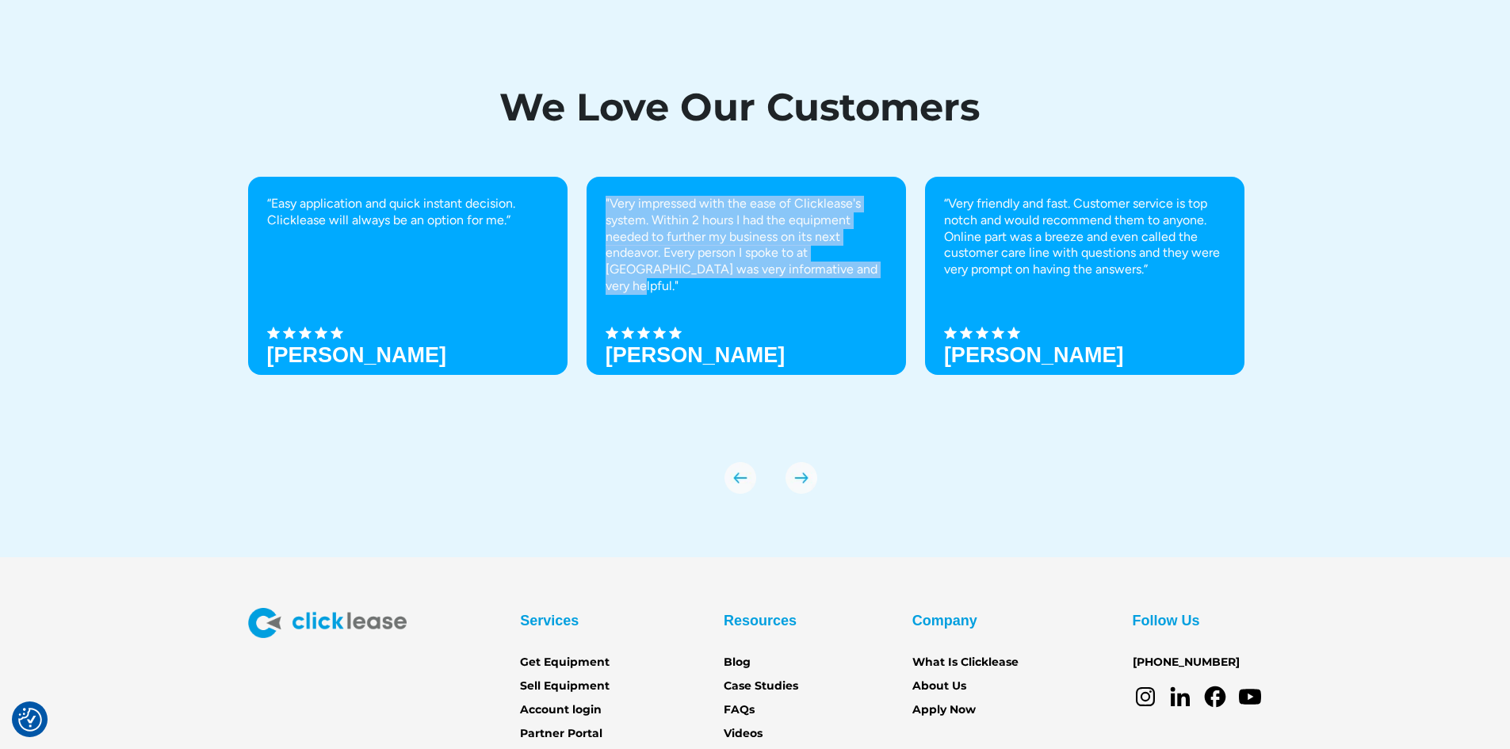
click at [855, 277] on p ""Very impressed with the ease of Clicklease's system. Within 2 hours I had the …" at bounding box center [746, 245] width 281 height 99
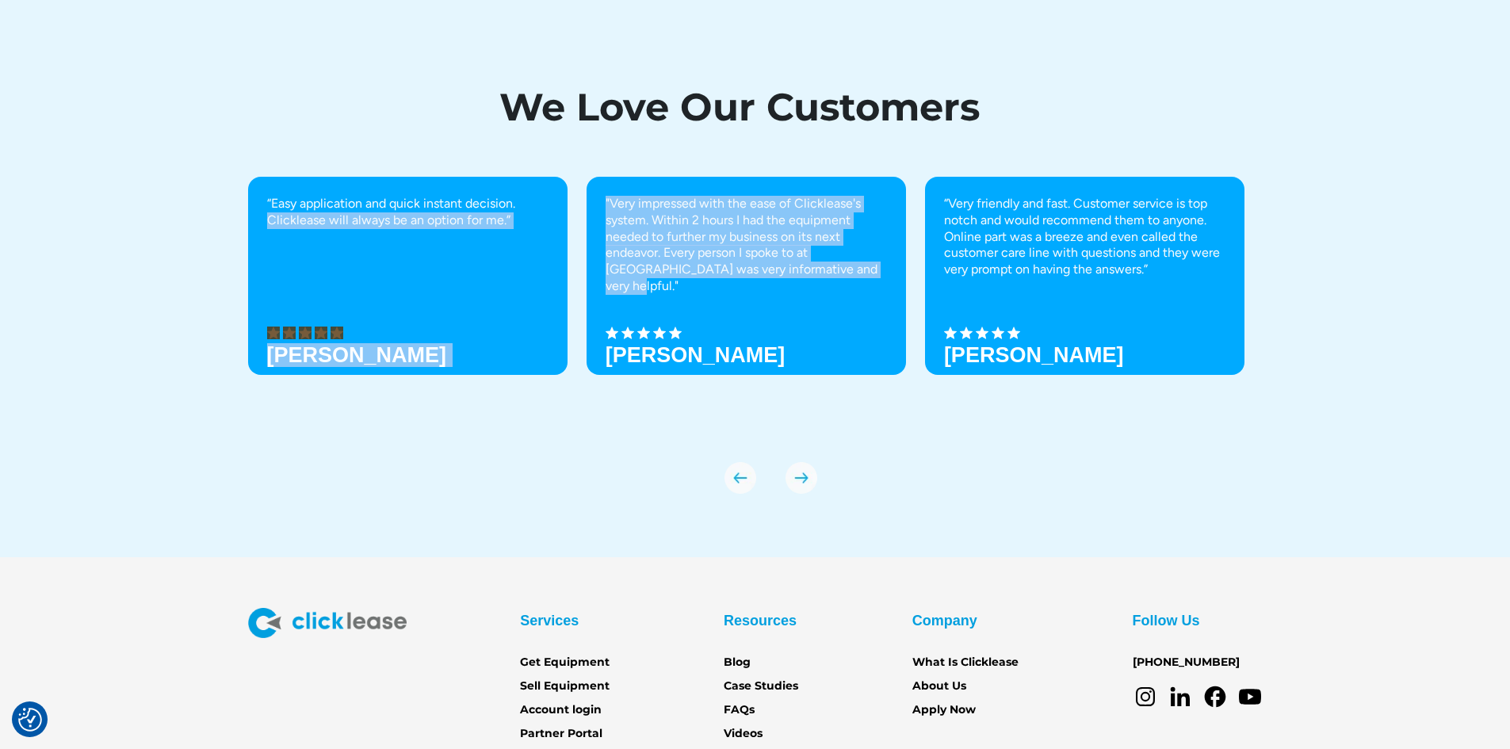
drag, startPoint x: 774, startPoint y: 262, endPoint x: 545, endPoint y: 185, distance: 241.6
click at [545, 185] on div "“Easy application and quick instant decision. Clicklease will always be an opti…" at bounding box center [755, 304] width 1015 height 254
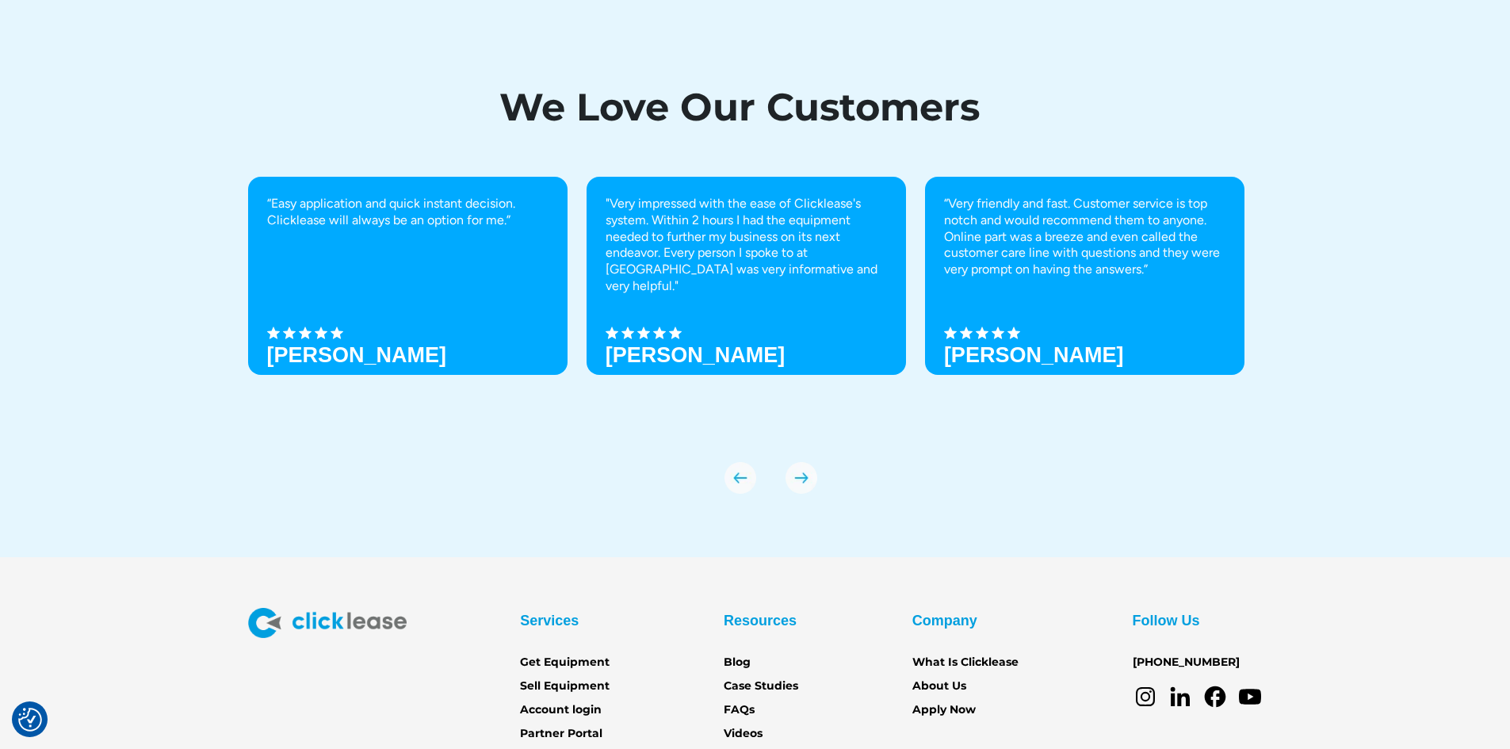
click at [746, 414] on div ""Very impressed with the ease of Clicklease's system. Within 2 hours I had the …" at bounding box center [746, 304] width 319 height 254
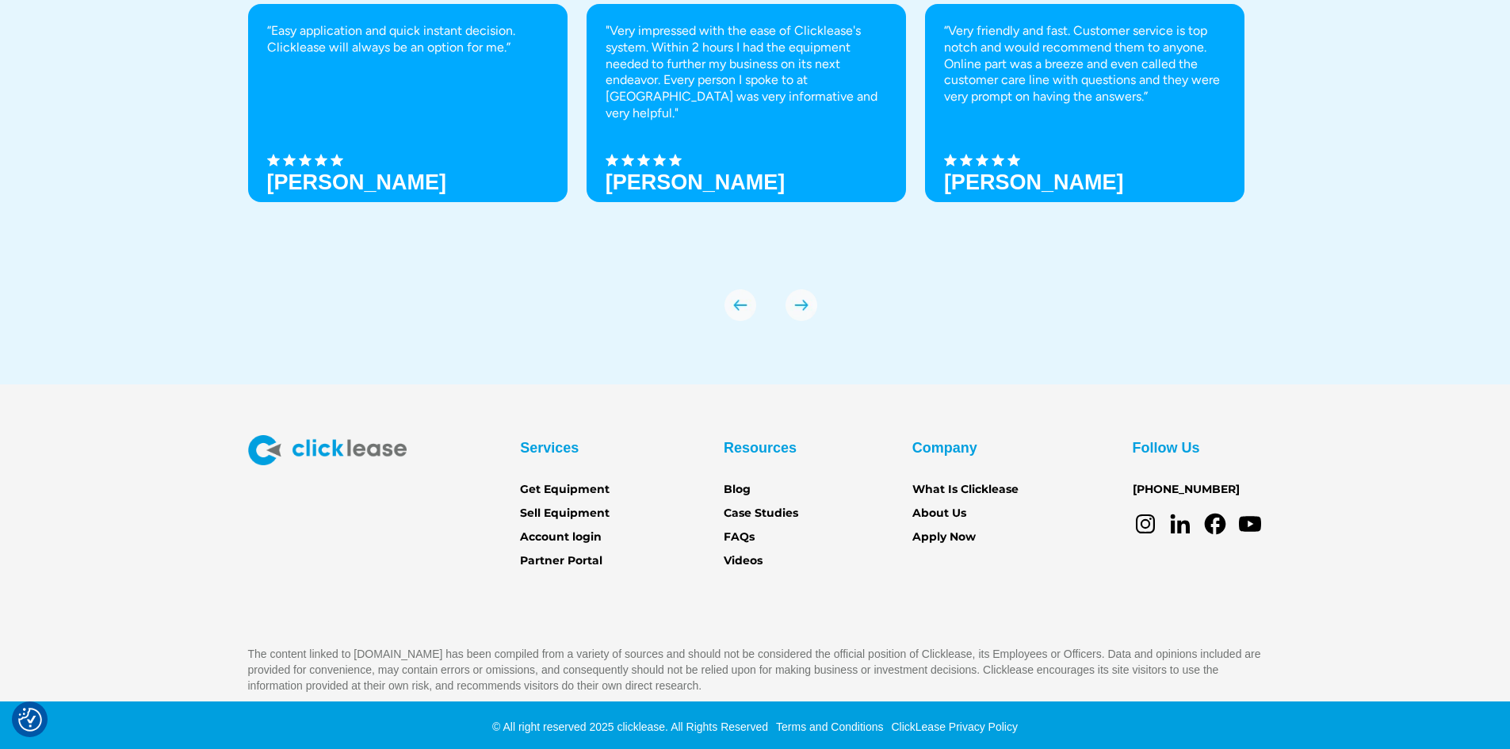
scroll to position [5567, 0]
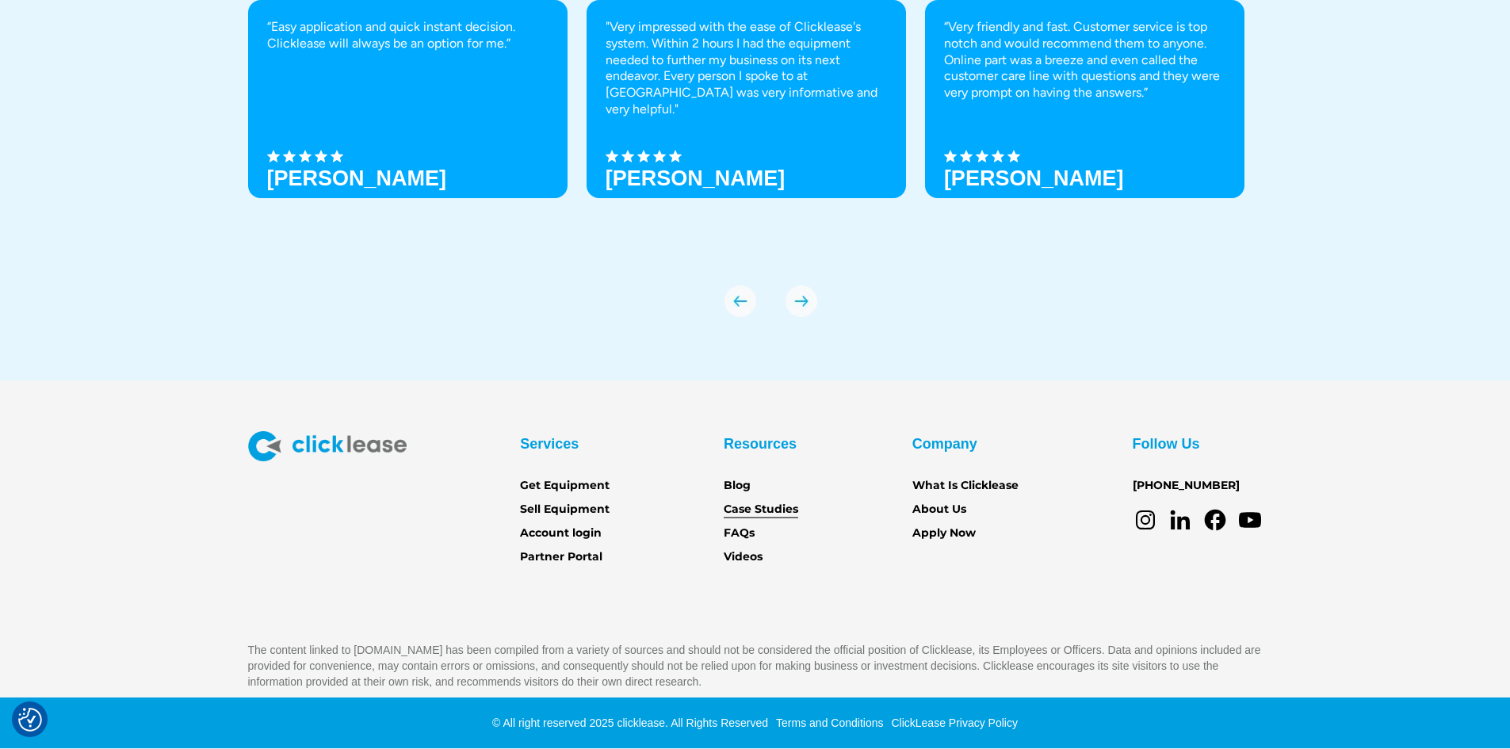
click at [770, 503] on link "Case Studies" at bounding box center [761, 509] width 75 height 17
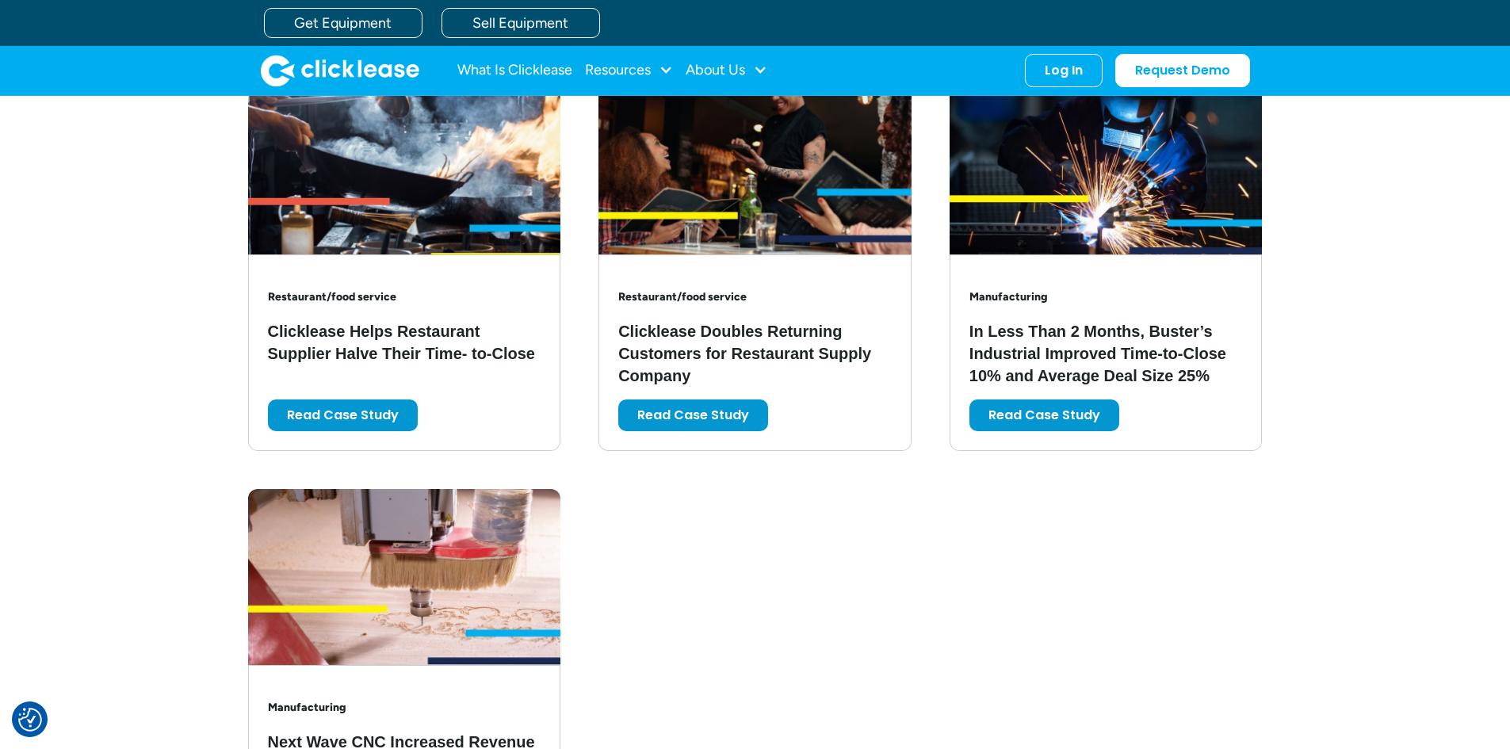
scroll to position [2933, 0]
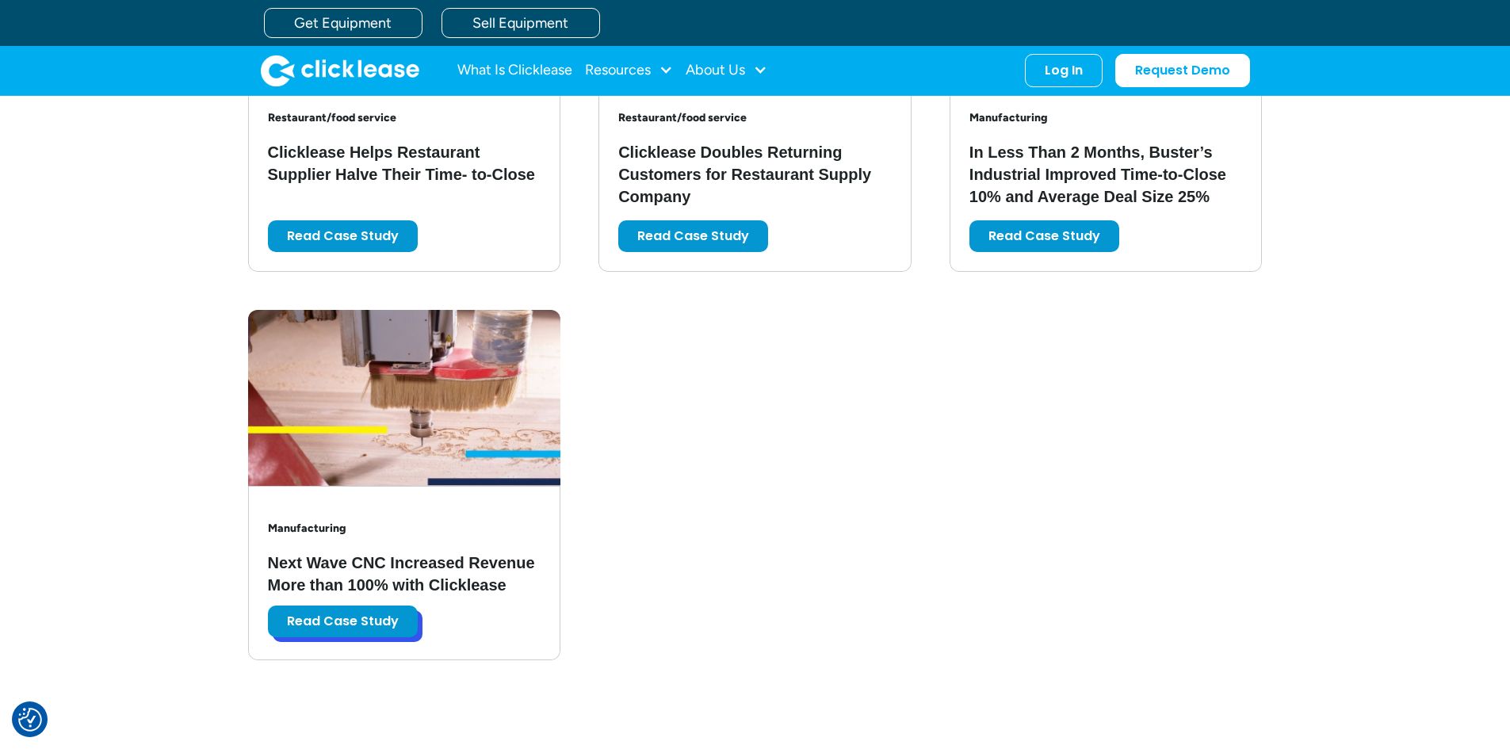
click at [356, 622] on link "Read Case Study" at bounding box center [343, 622] width 150 height 32
